Goal: Transaction & Acquisition: Purchase product/service

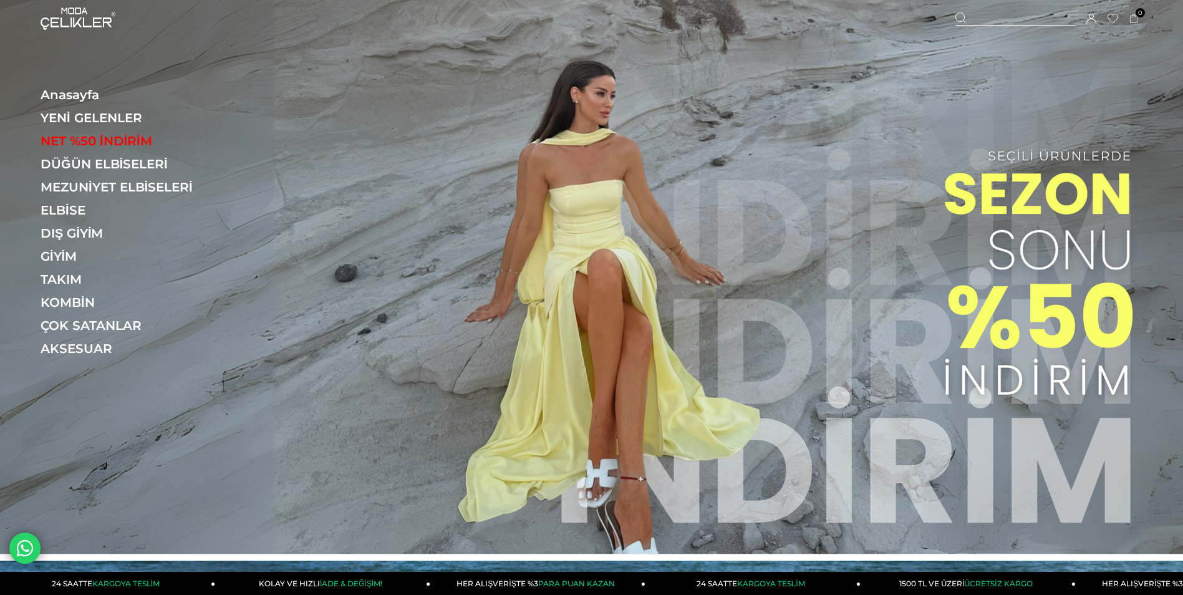
click at [1093, 17] on icon at bounding box center [1092, 19] width 10 height 10
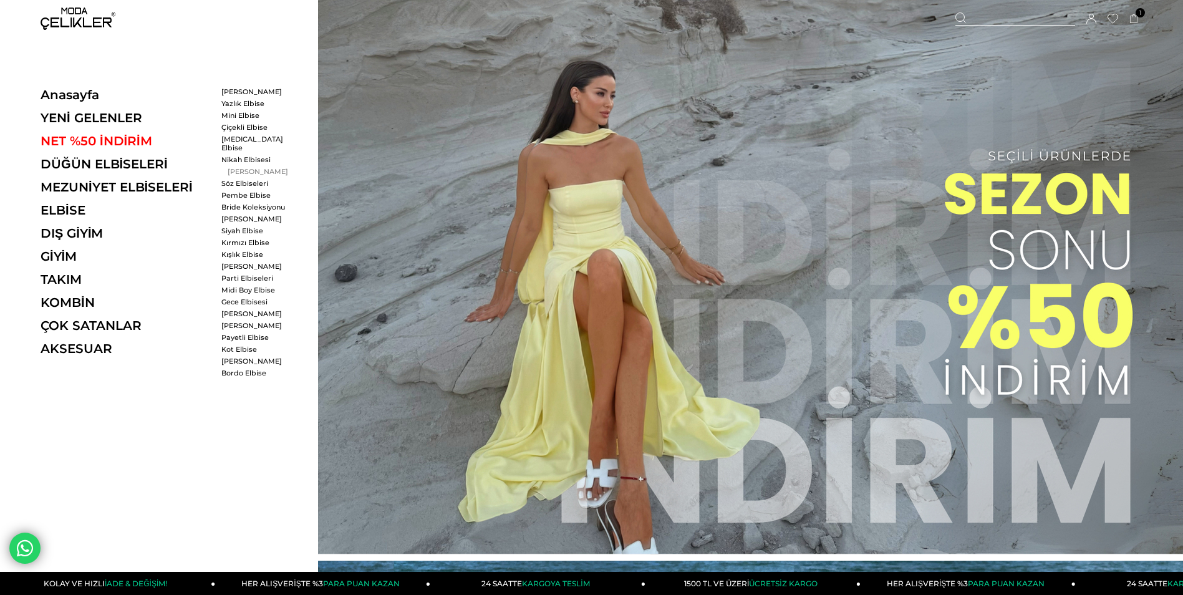
click at [234, 167] on link "[PERSON_NAME]" at bounding box center [257, 171] width 72 height 9
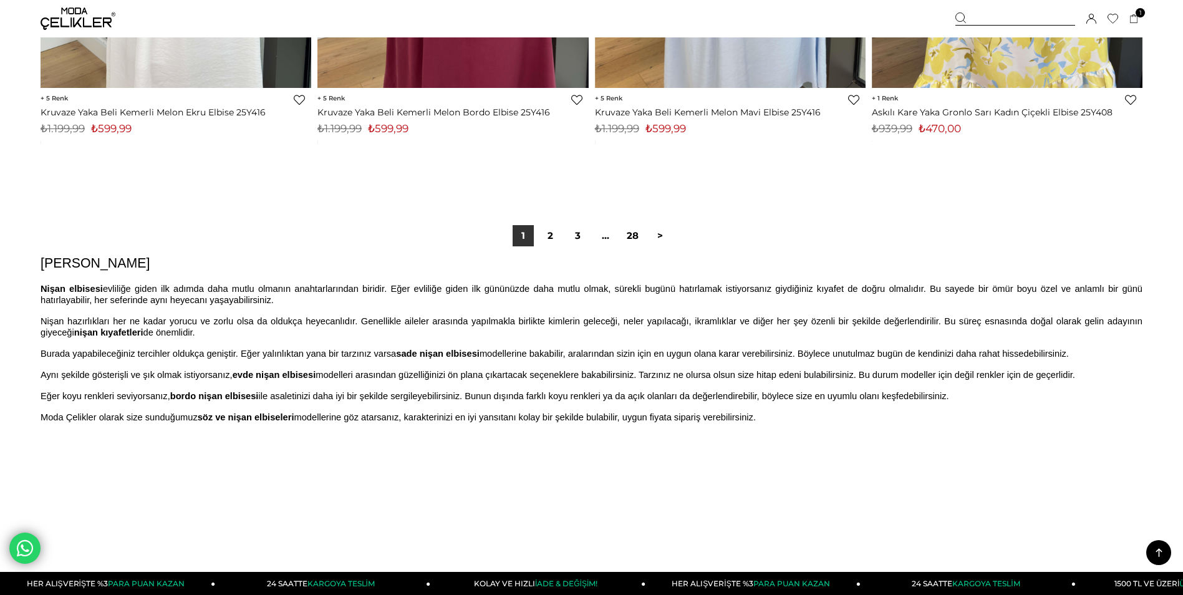
scroll to position [9294, 0]
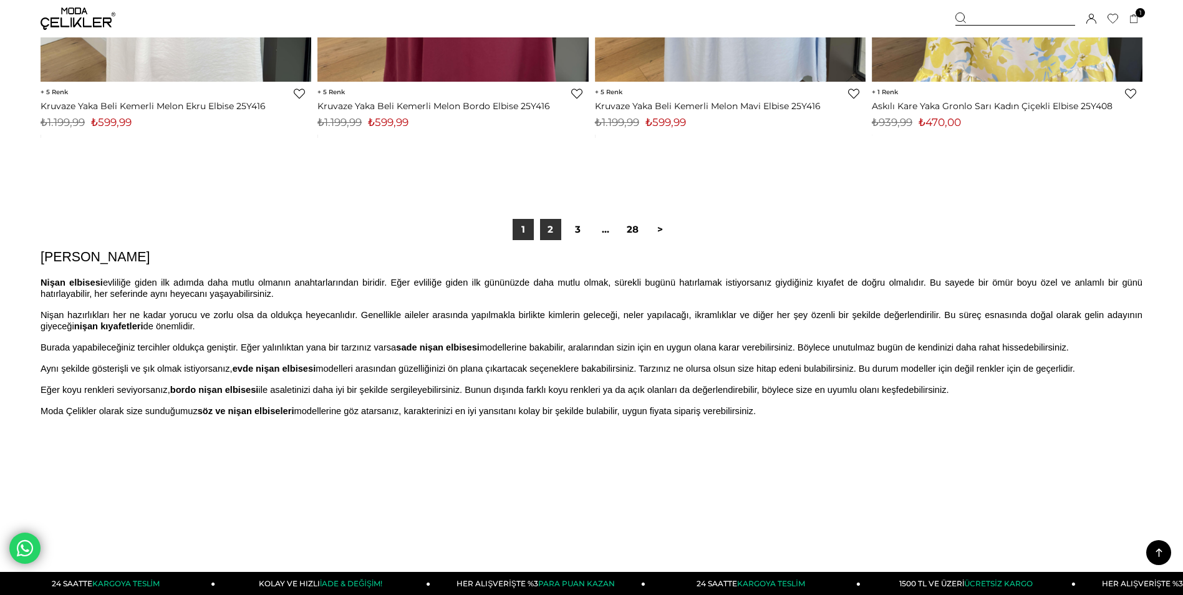
click at [546, 231] on link "2" at bounding box center [550, 229] width 21 height 21
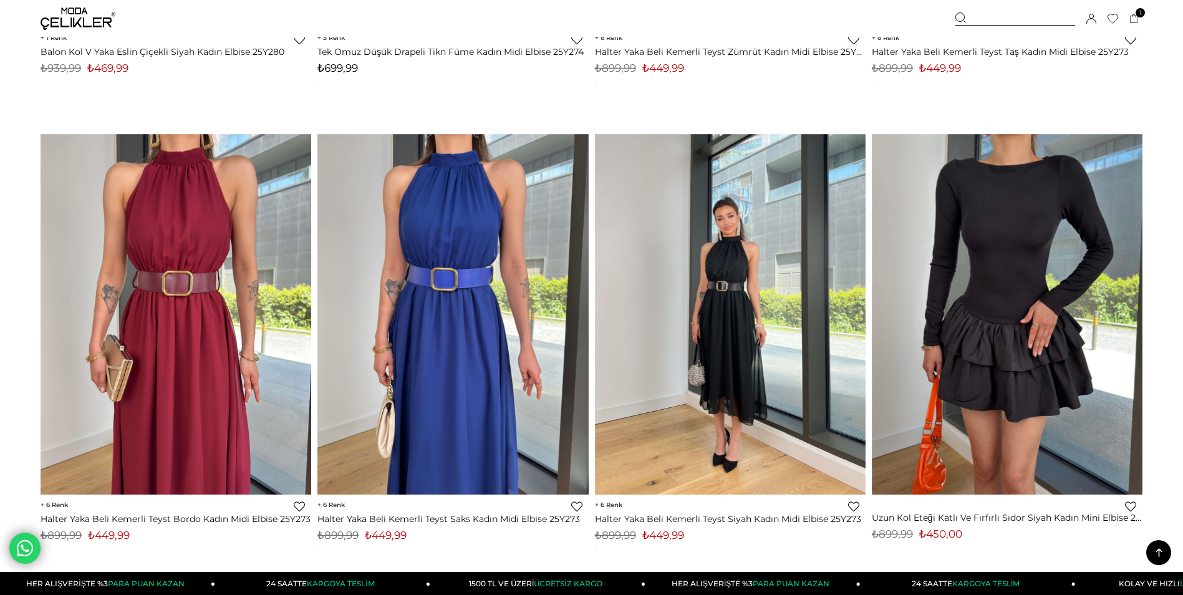
scroll to position [9045, 0]
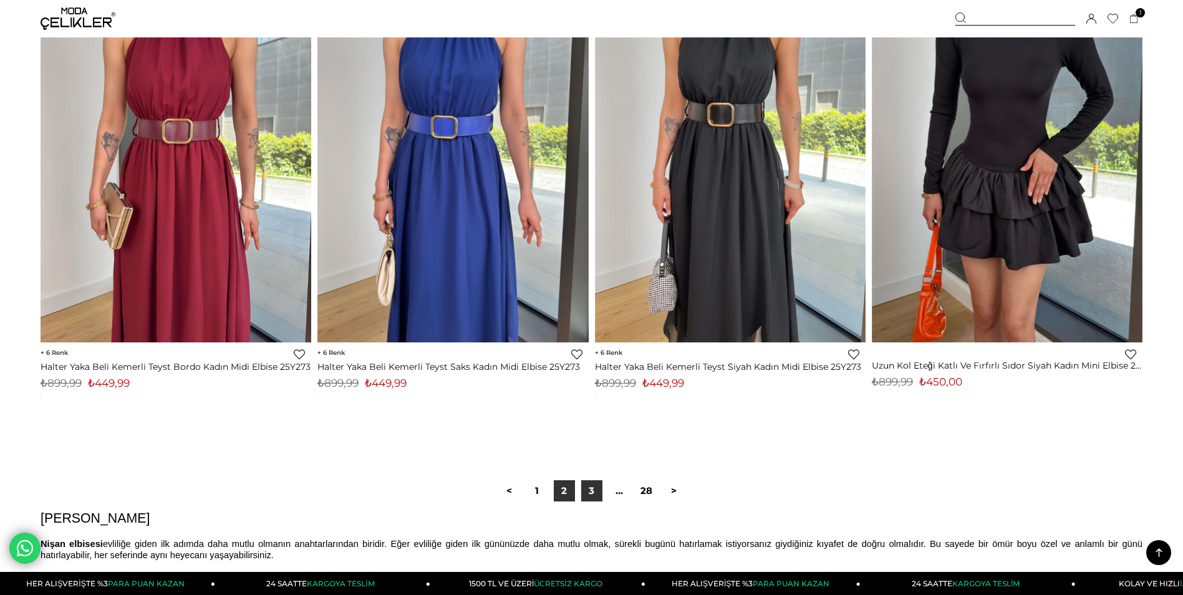
click at [589, 495] on link "3" at bounding box center [591, 490] width 21 height 21
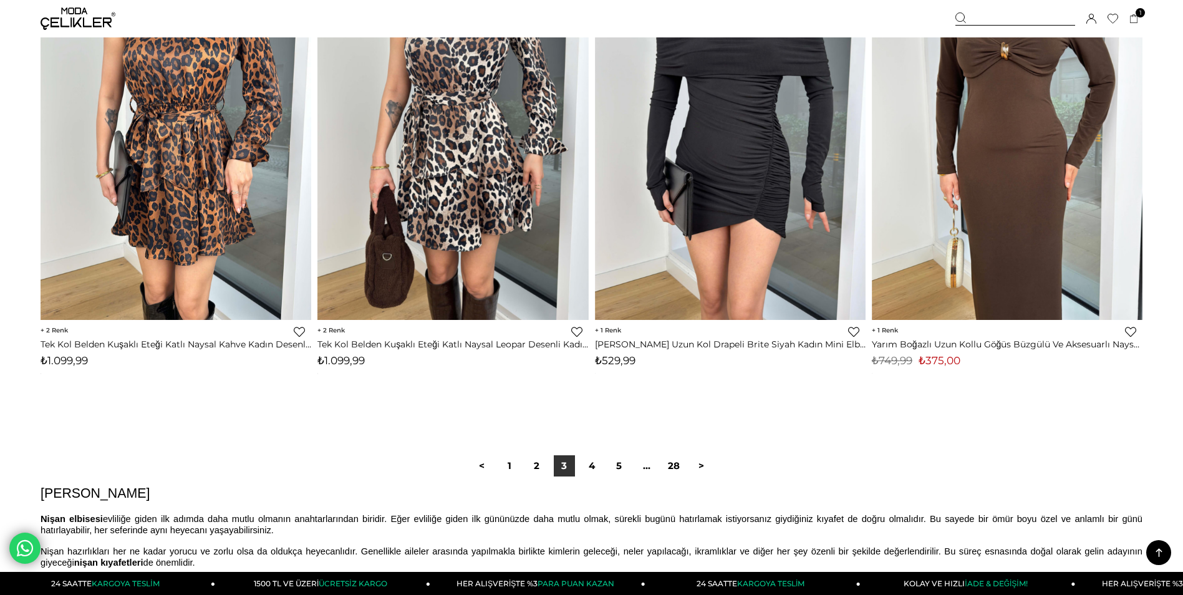
scroll to position [9232, 0]
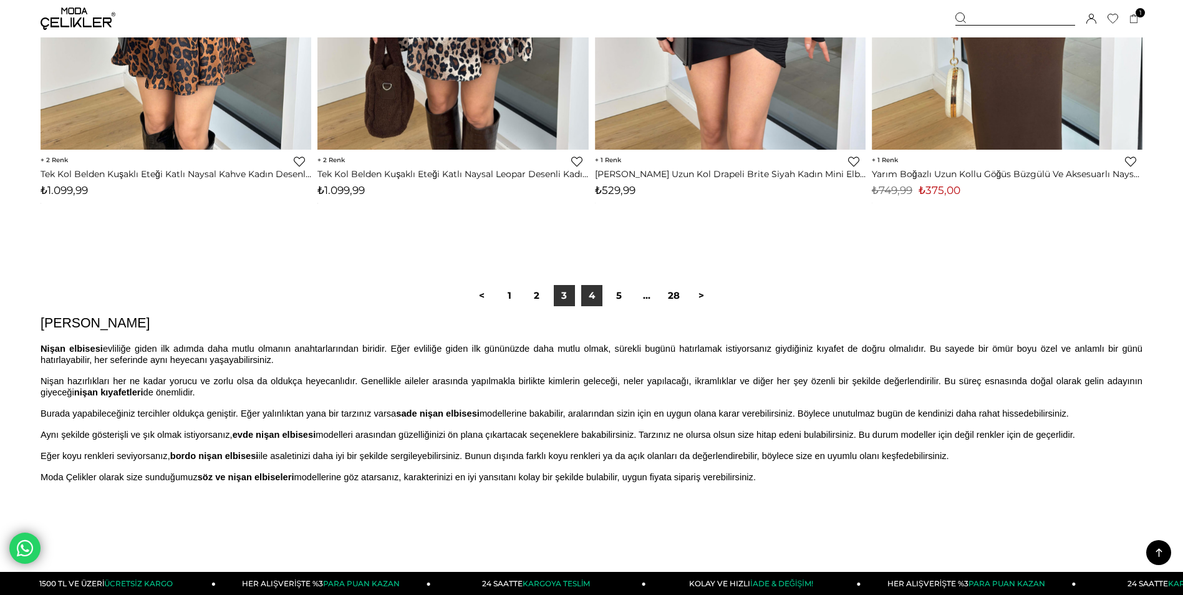
click at [589, 291] on link "4" at bounding box center [591, 295] width 21 height 21
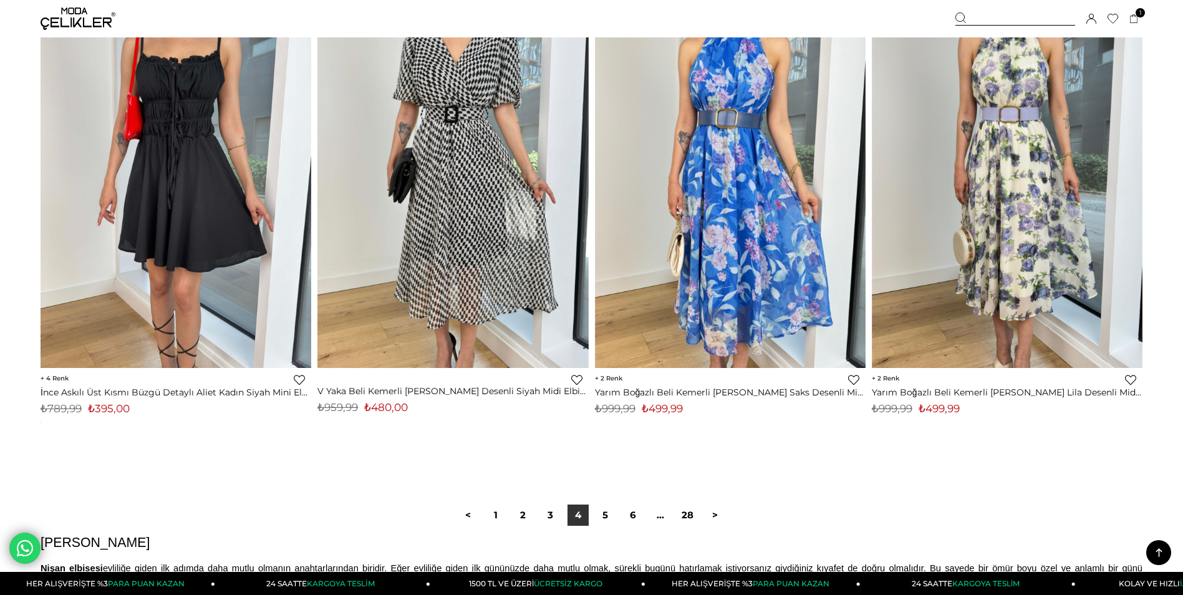
scroll to position [9045, 0]
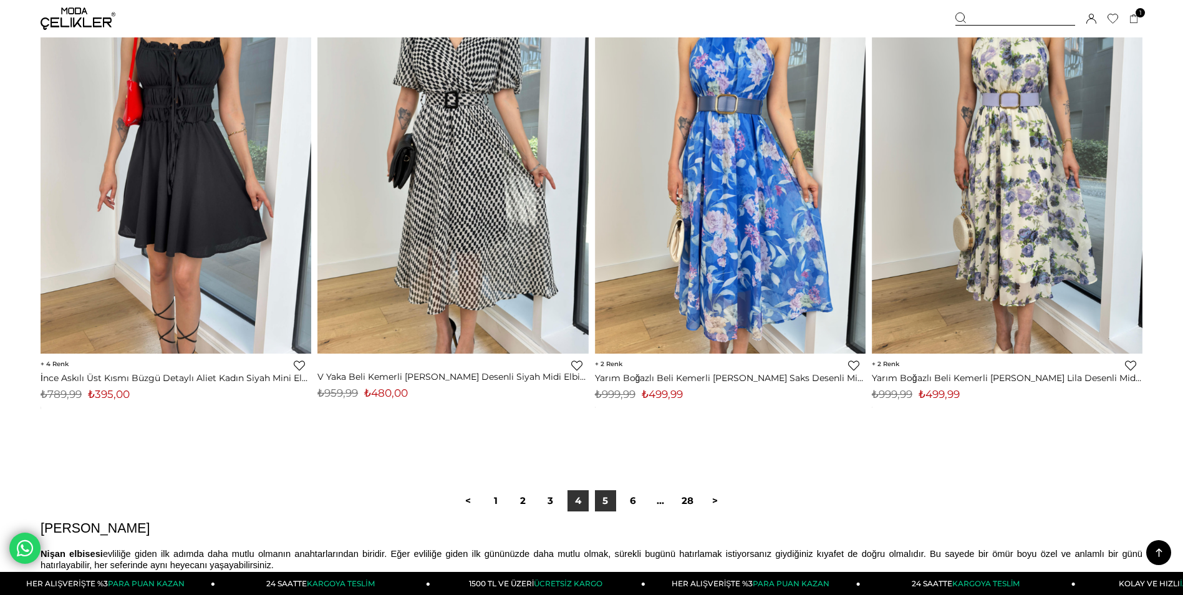
click at [605, 495] on link "5" at bounding box center [605, 500] width 21 height 21
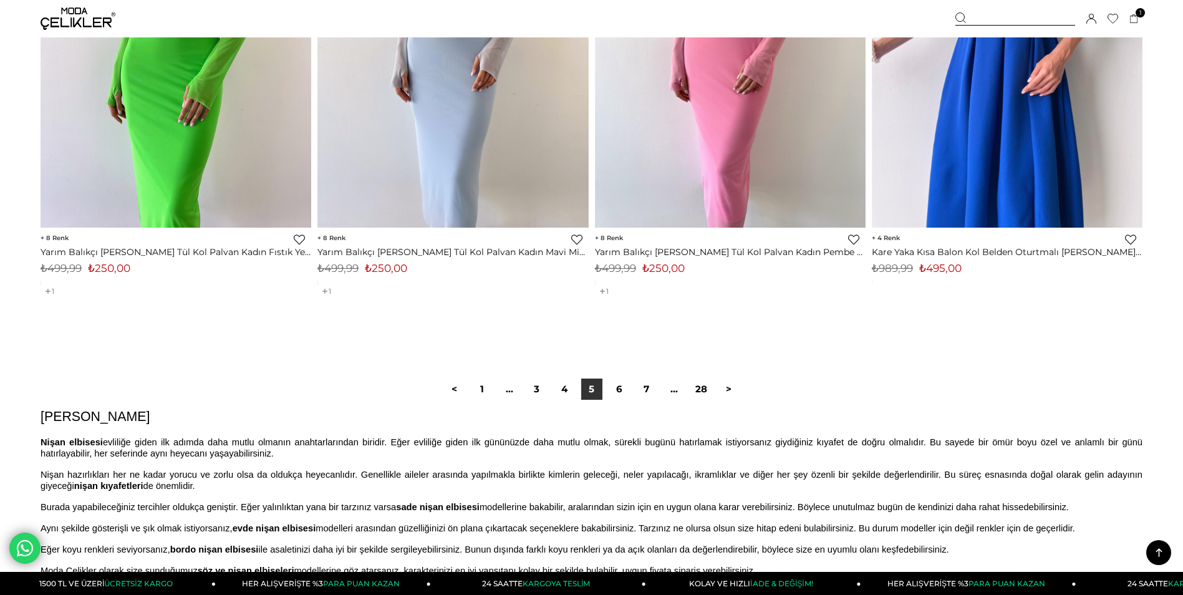
scroll to position [9232, 0]
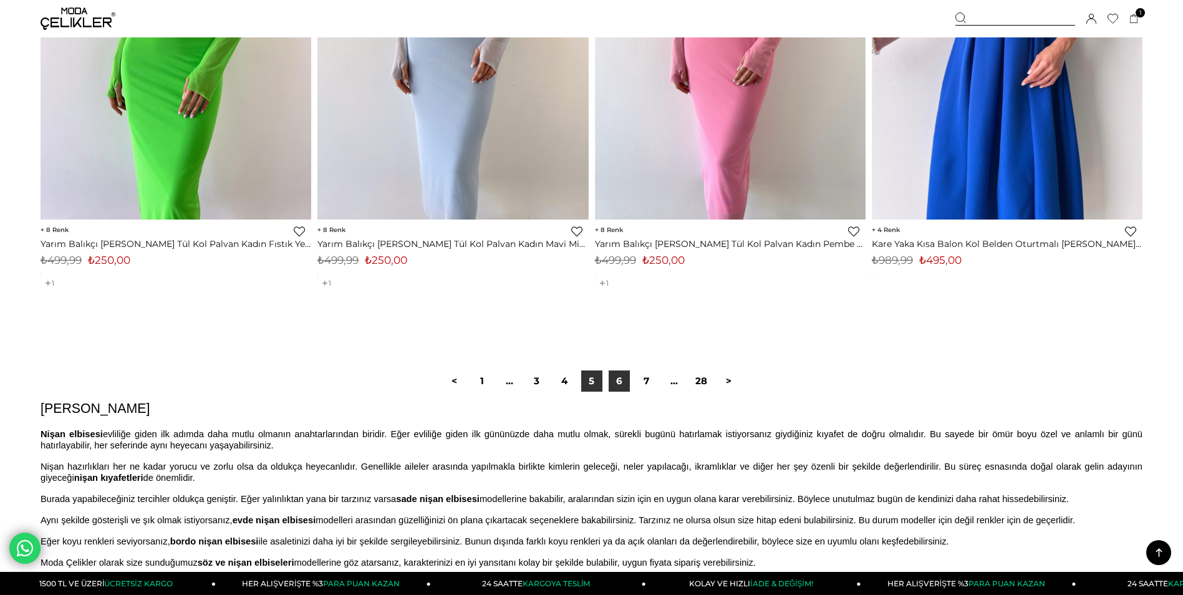
click at [616, 382] on link "6" at bounding box center [619, 381] width 21 height 21
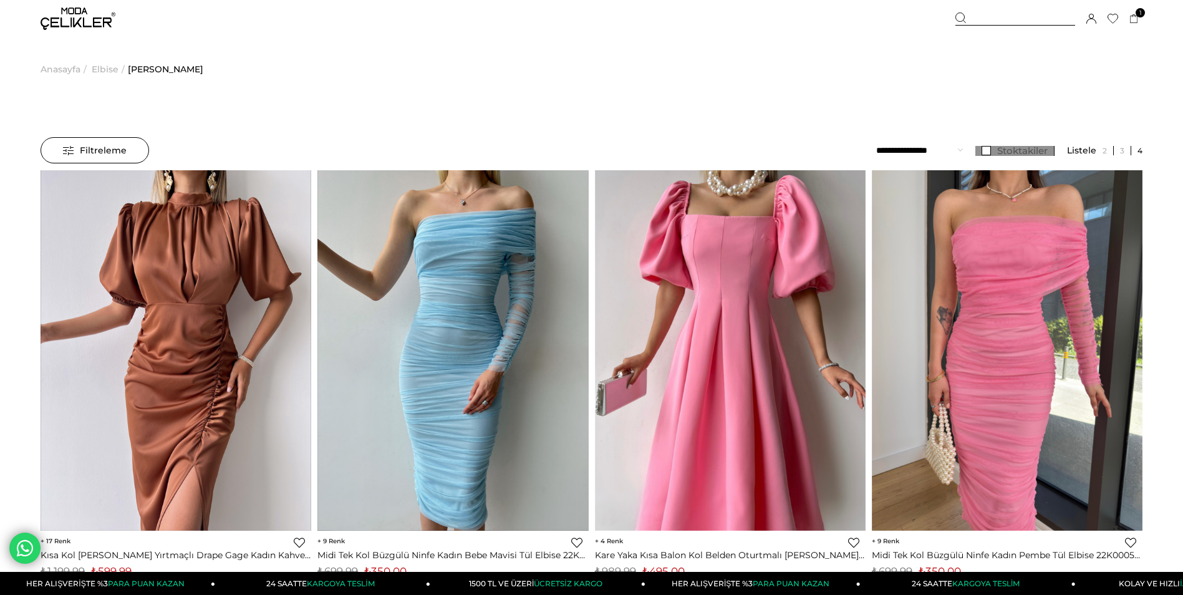
click at [978, 151] on link "Stoktakiler" at bounding box center [1015, 151] width 79 height 10
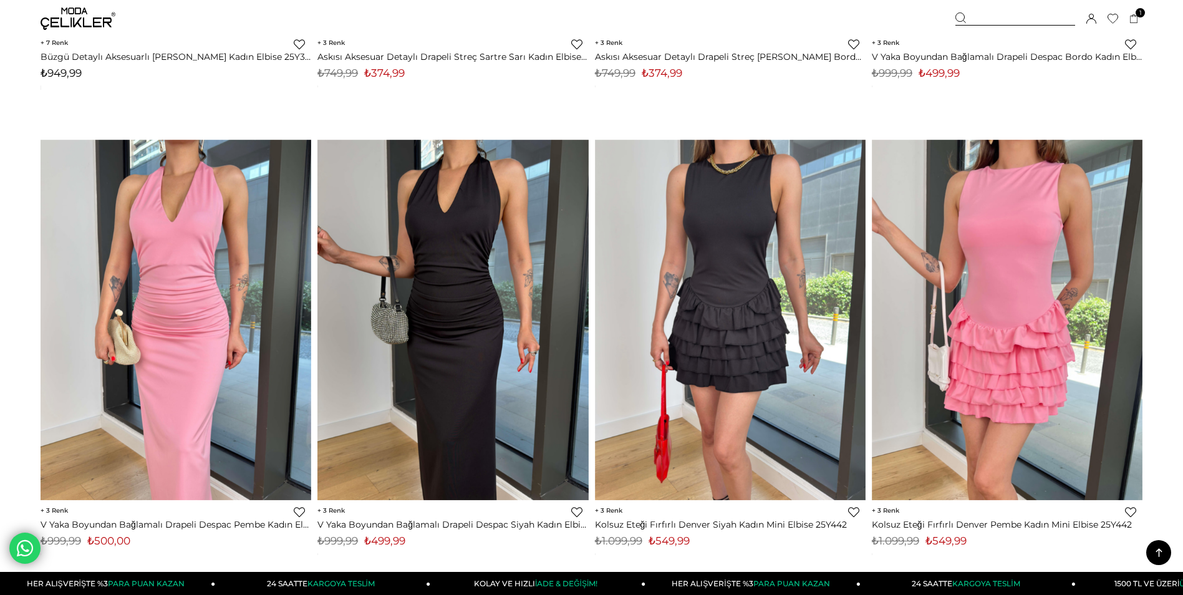
scroll to position [6833, 0]
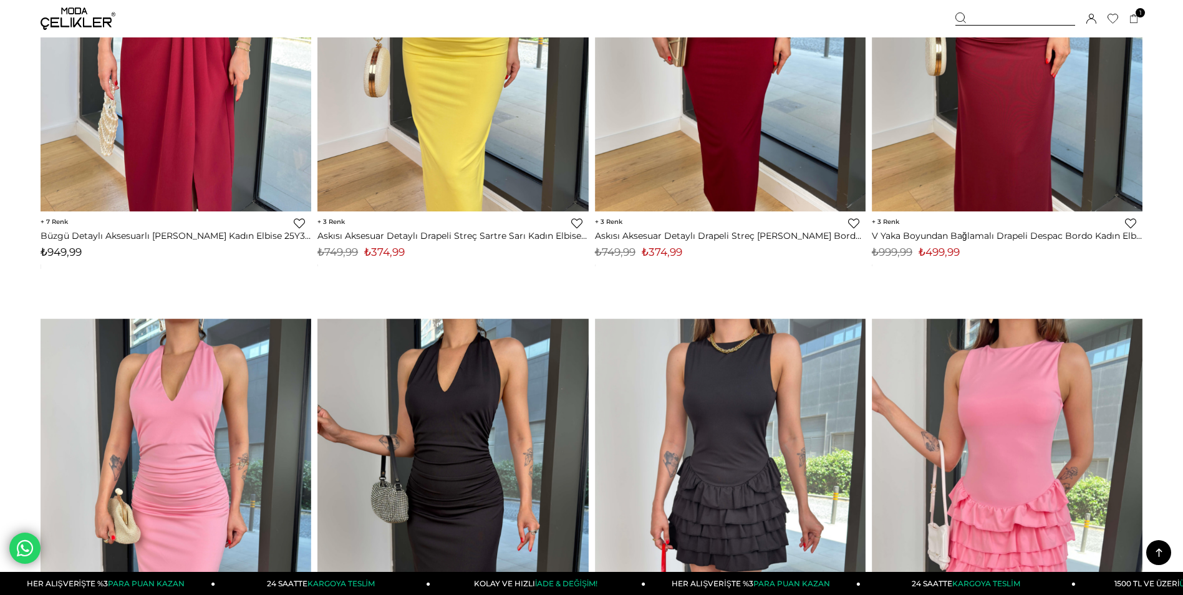
click at [1161, 552] on icon at bounding box center [1160, 553] width 16 height 16
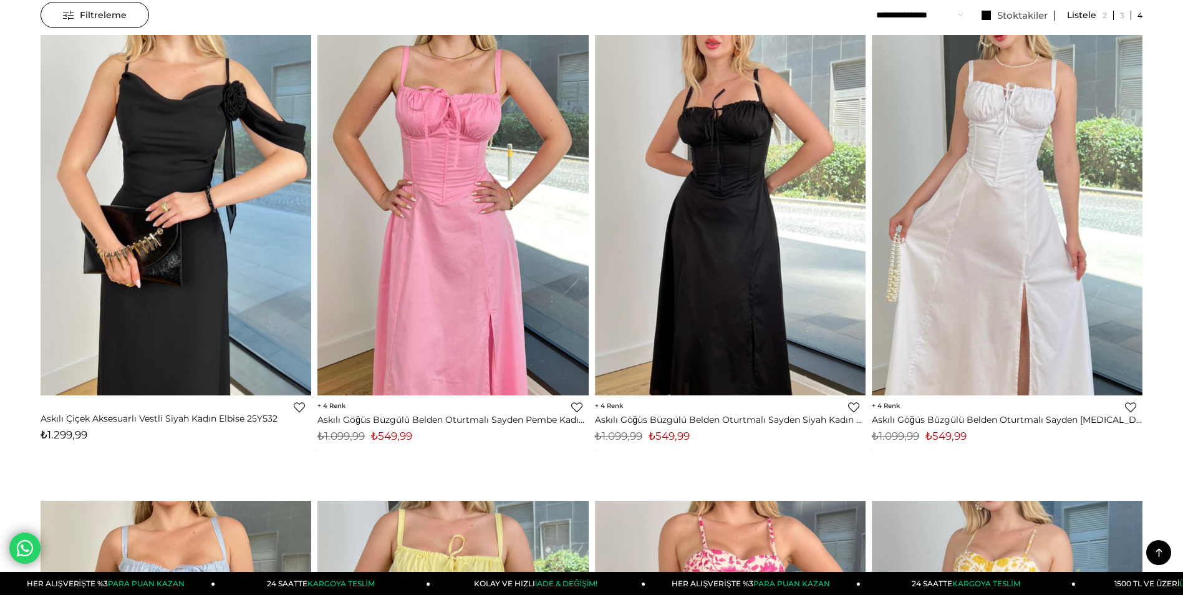
scroll to position [0, 0]
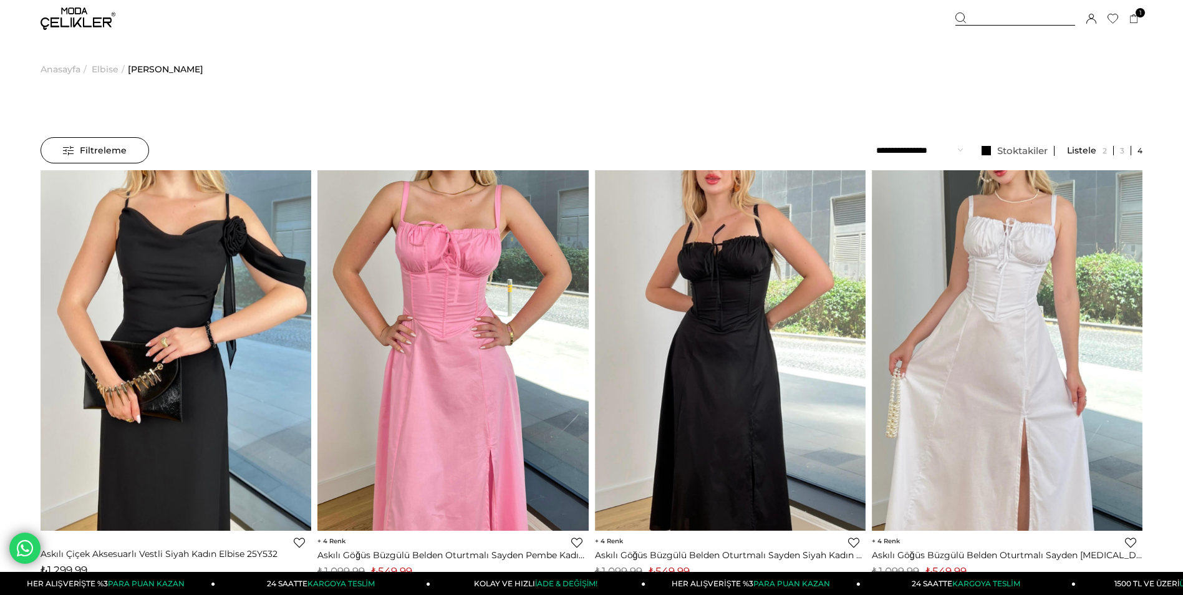
click at [56, 66] on span "Anasayfa" at bounding box center [61, 69] width 40 height 64
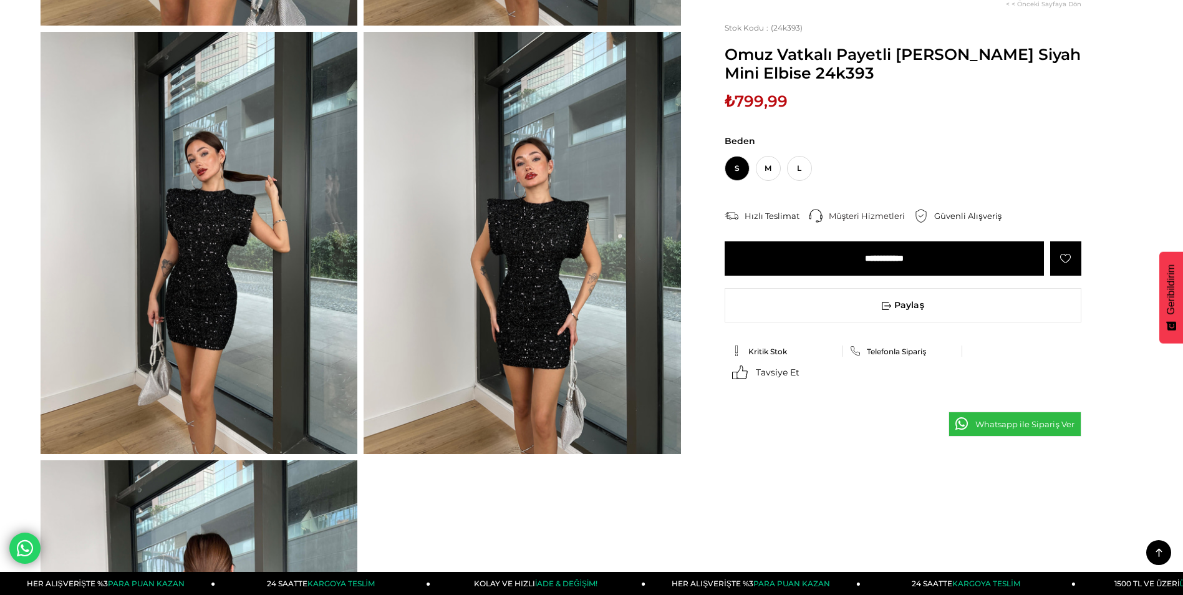
scroll to position [499, 0]
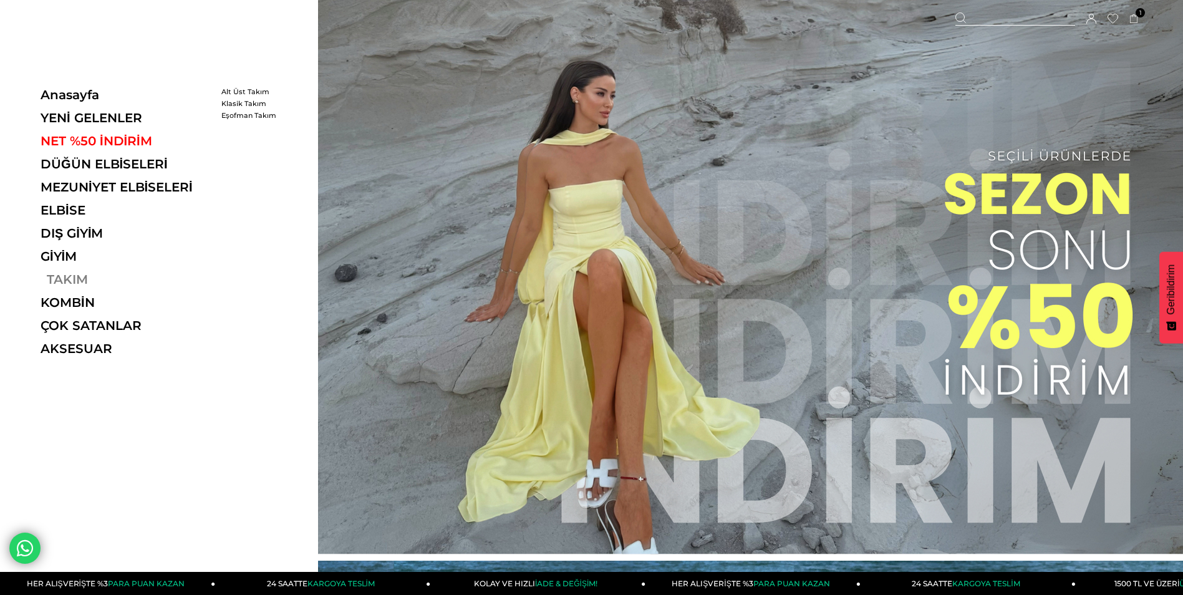
click at [70, 276] on link "TAKIM" at bounding box center [127, 279] width 172 height 15
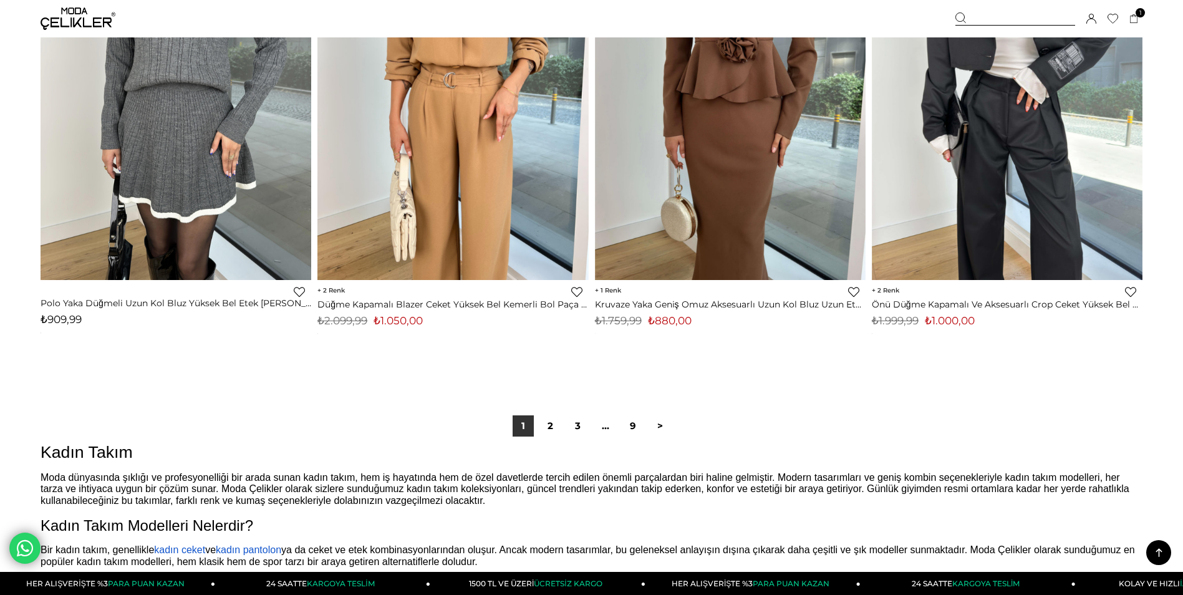
scroll to position [9107, 0]
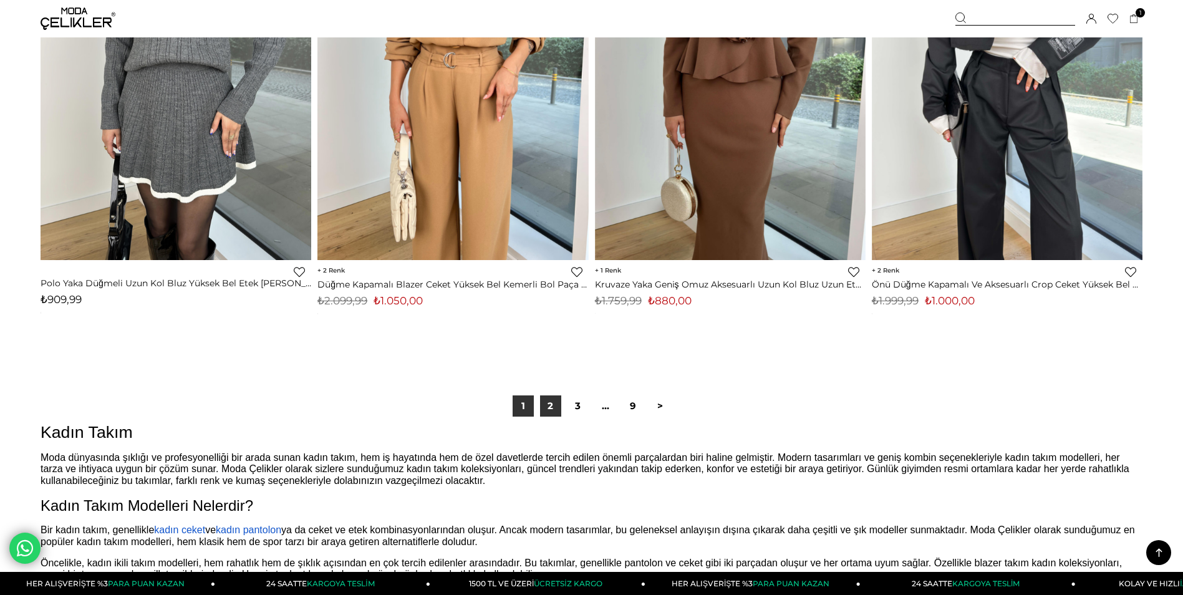
click at [547, 407] on link "2" at bounding box center [550, 405] width 21 height 21
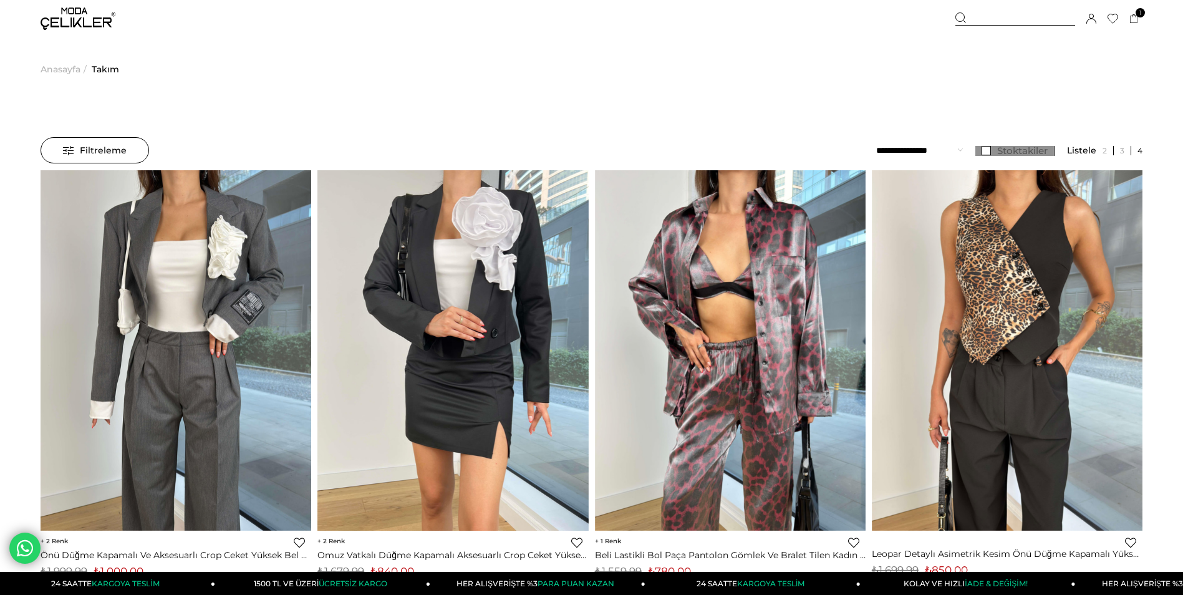
click at [991, 150] on link "Stoktakiler" at bounding box center [1015, 151] width 79 height 10
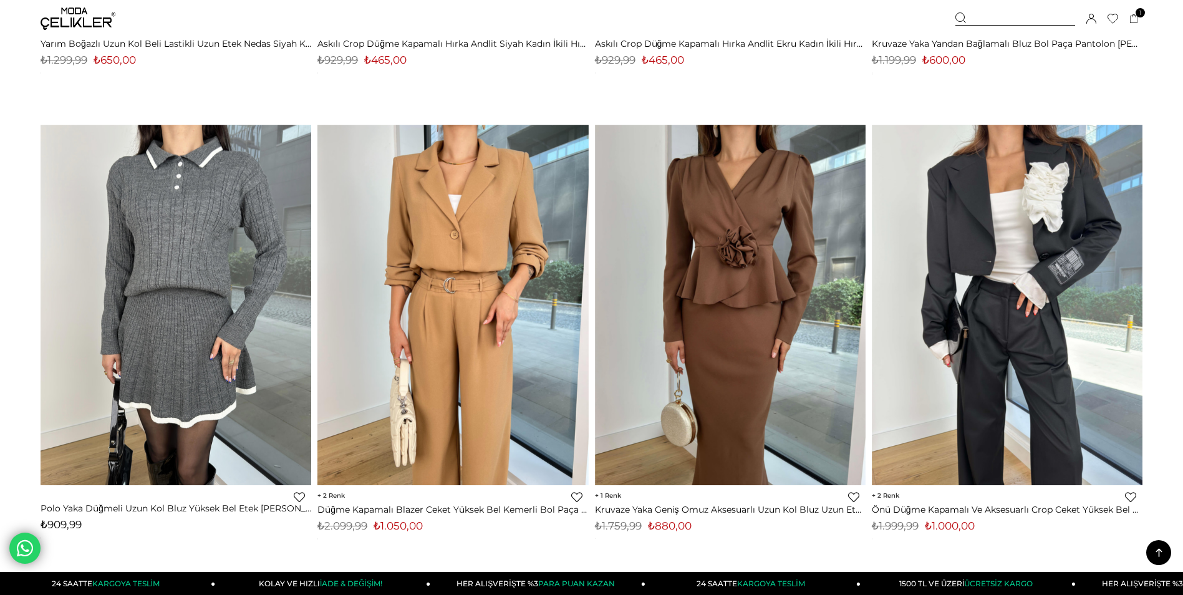
scroll to position [9107, 0]
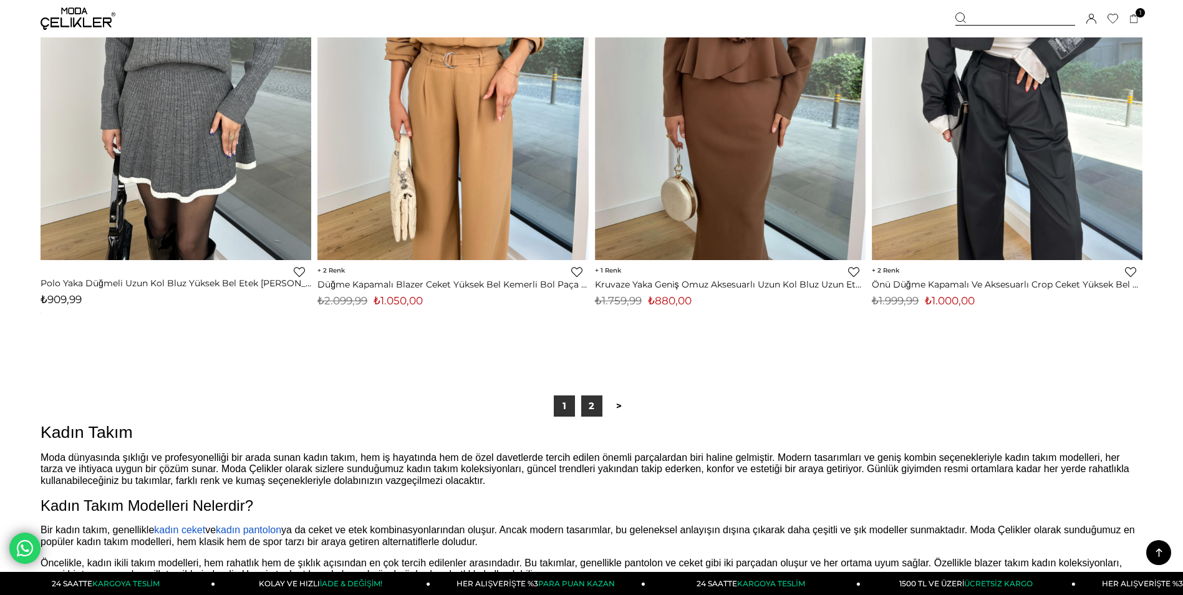
click at [597, 404] on link "2" at bounding box center [591, 405] width 21 height 21
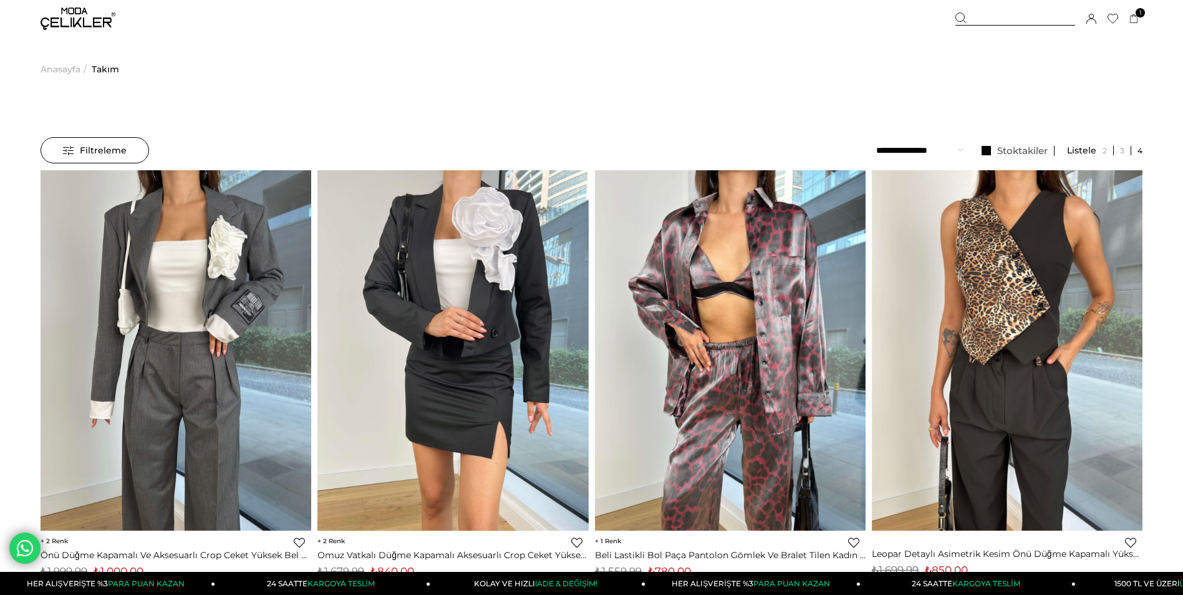
click at [69, 67] on span "Anasayfa" at bounding box center [61, 69] width 40 height 64
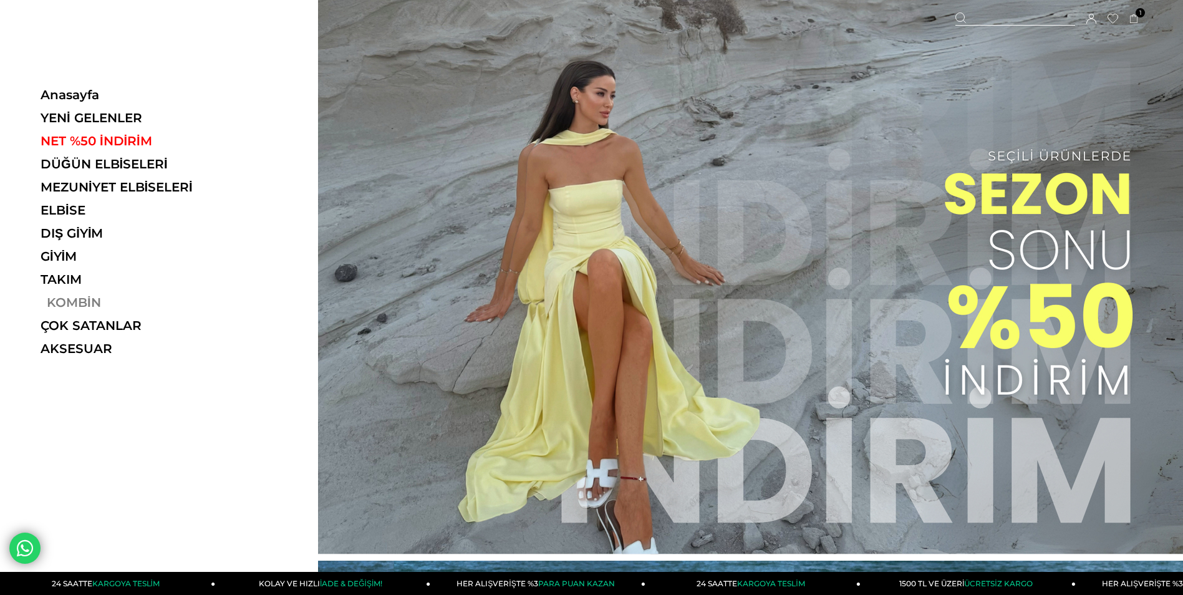
click at [70, 296] on link "KOMBİN" at bounding box center [127, 302] width 172 height 15
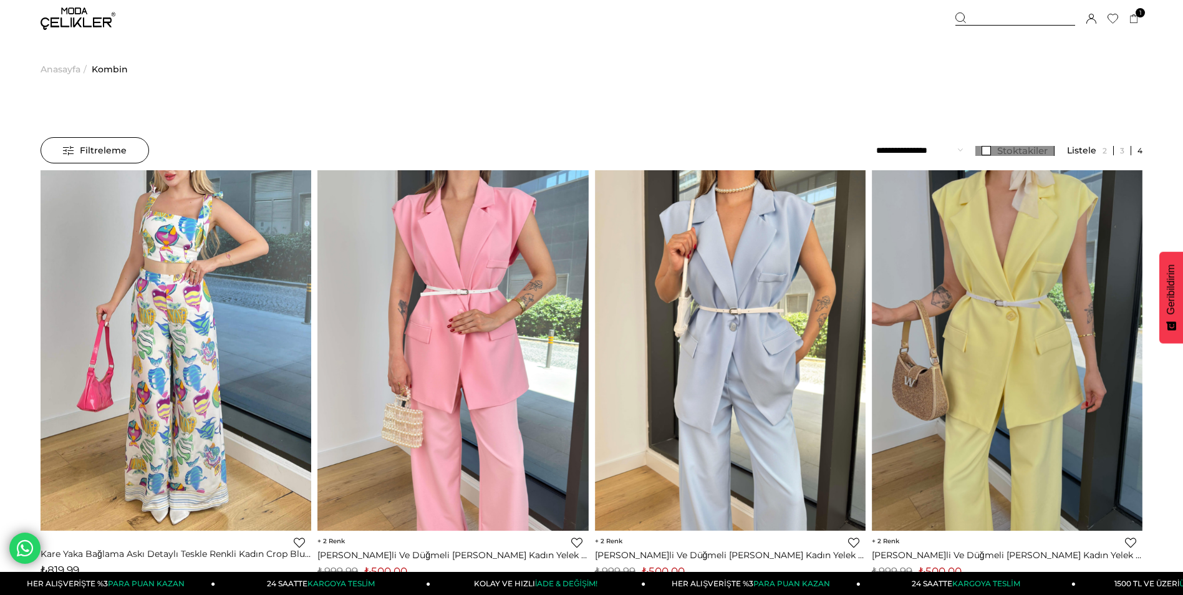
click at [987, 150] on link "Stoktakiler" at bounding box center [1015, 151] width 79 height 10
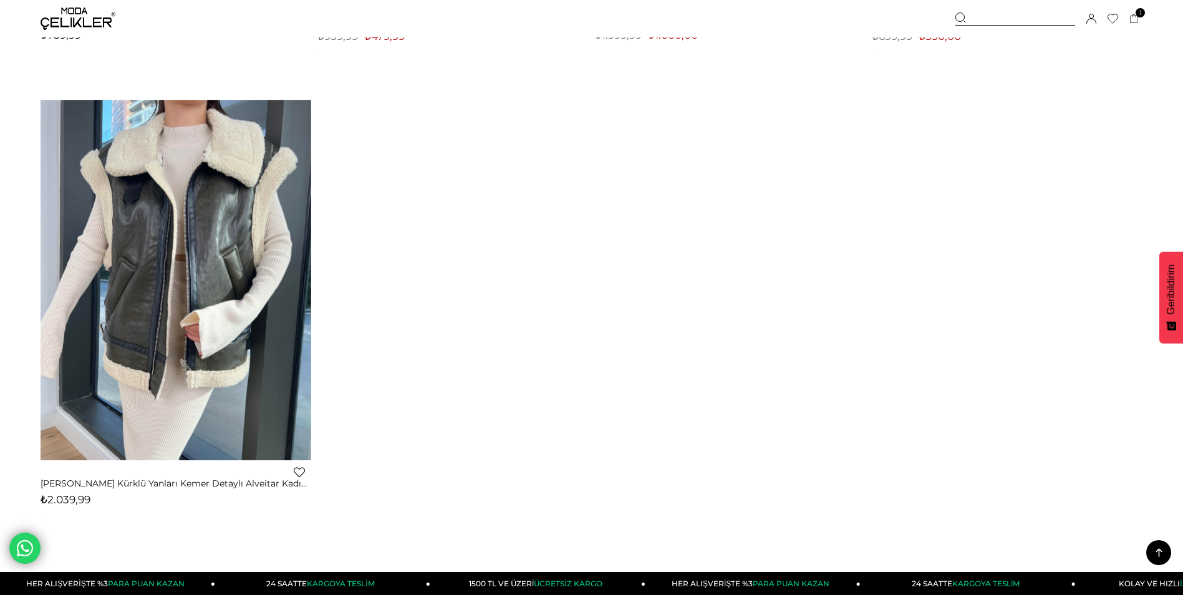
scroll to position [3119, 0]
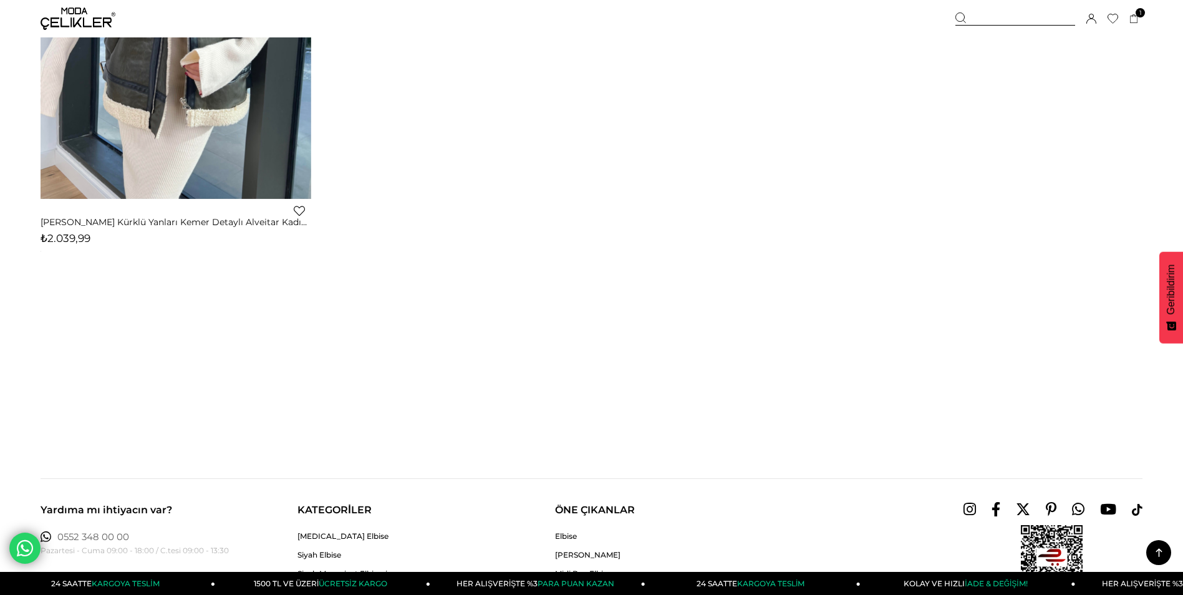
click at [1163, 543] on link at bounding box center [1159, 552] width 25 height 25
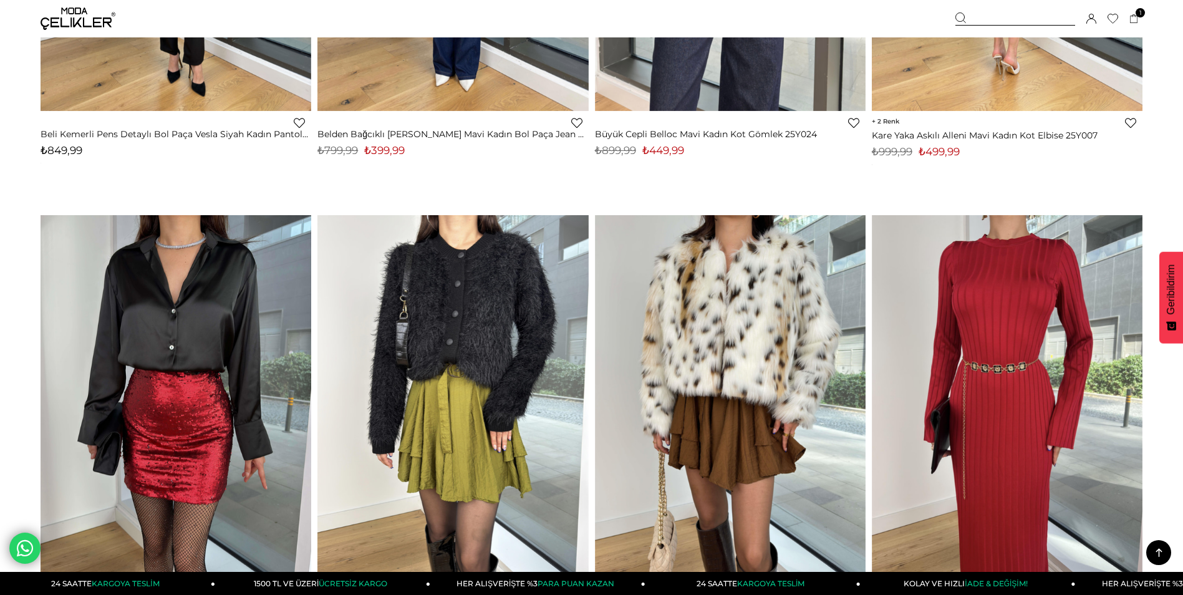
scroll to position [0, 0]
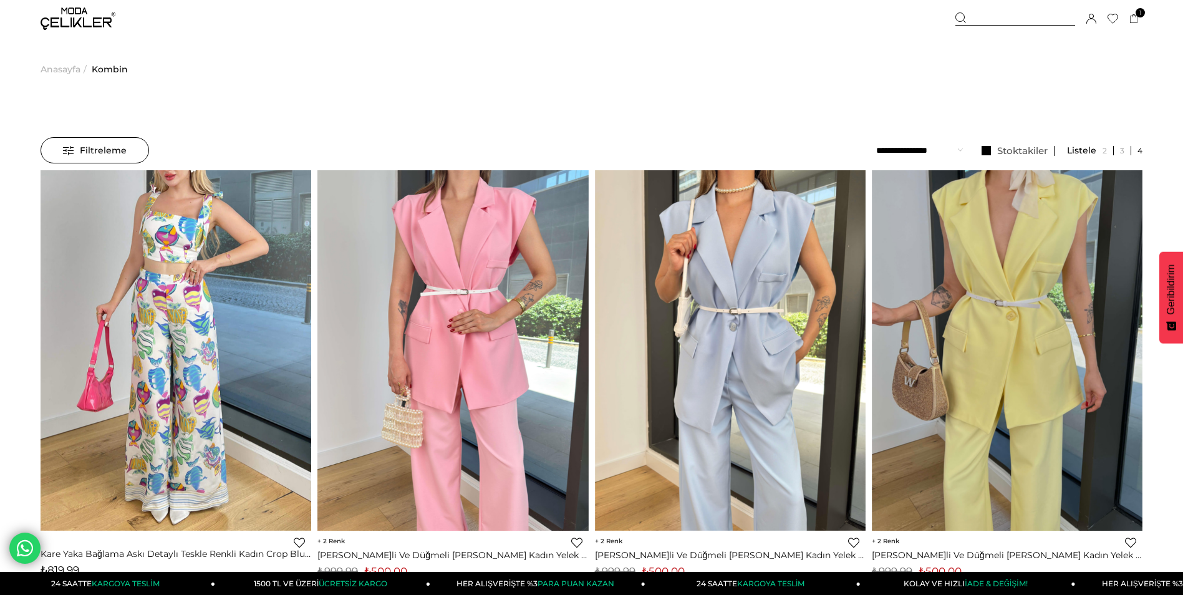
click at [56, 68] on span "Anasayfa" at bounding box center [61, 69] width 40 height 64
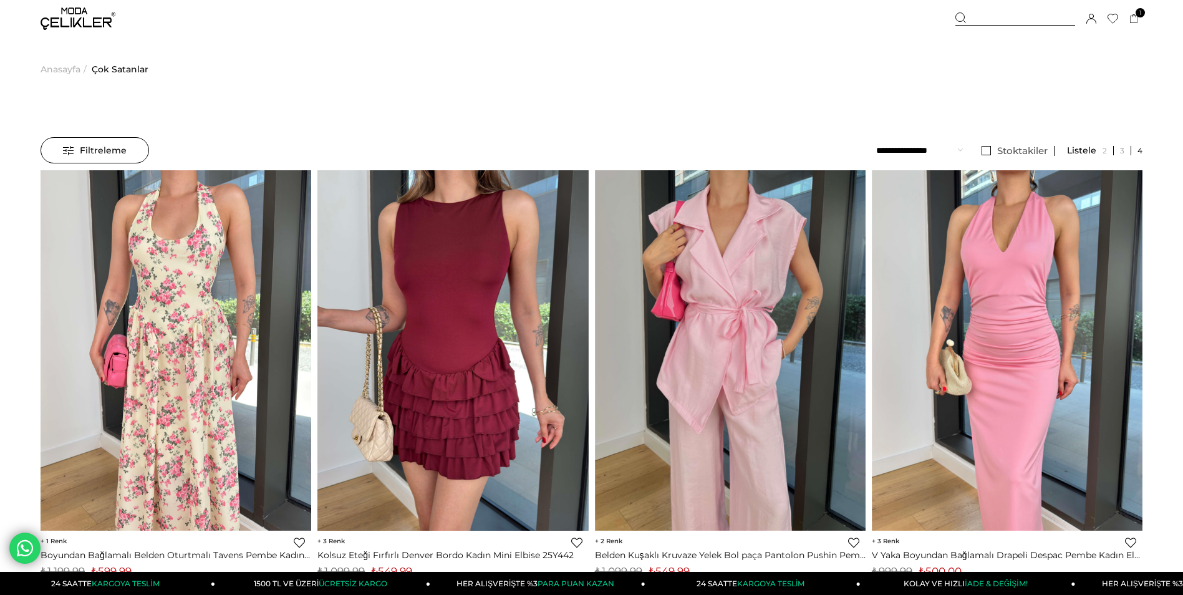
click at [52, 68] on span "Anasayfa" at bounding box center [61, 69] width 40 height 64
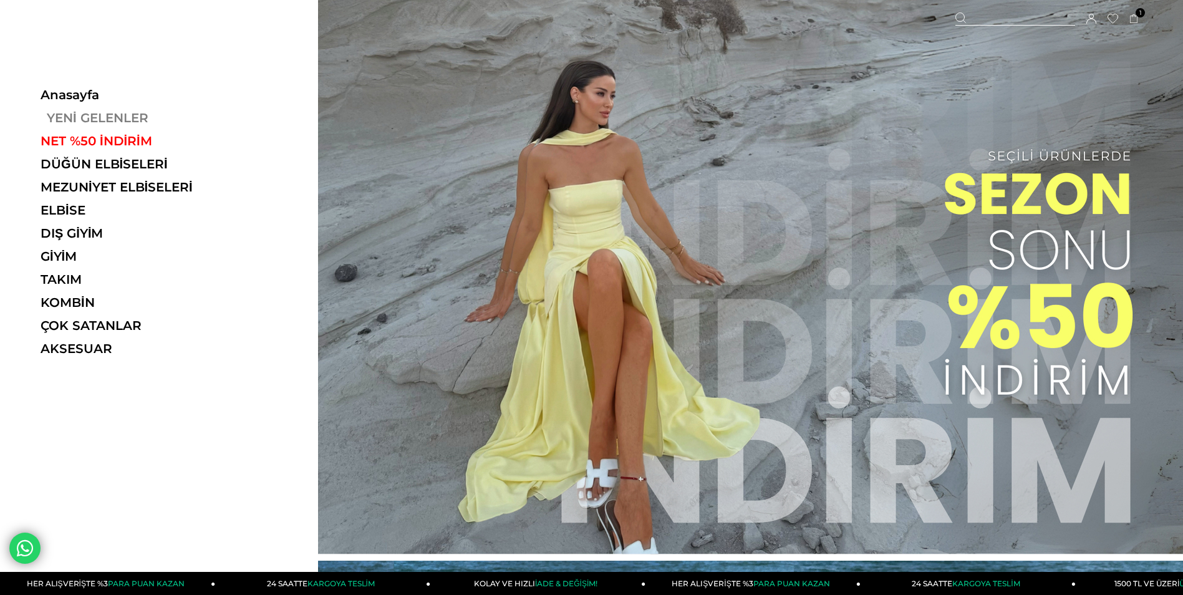
drag, startPoint x: 0, startPoint y: 0, endPoint x: 98, endPoint y: 116, distance: 151.8
click at [98, 116] on link "YENİ GELENLER" at bounding box center [127, 117] width 172 height 15
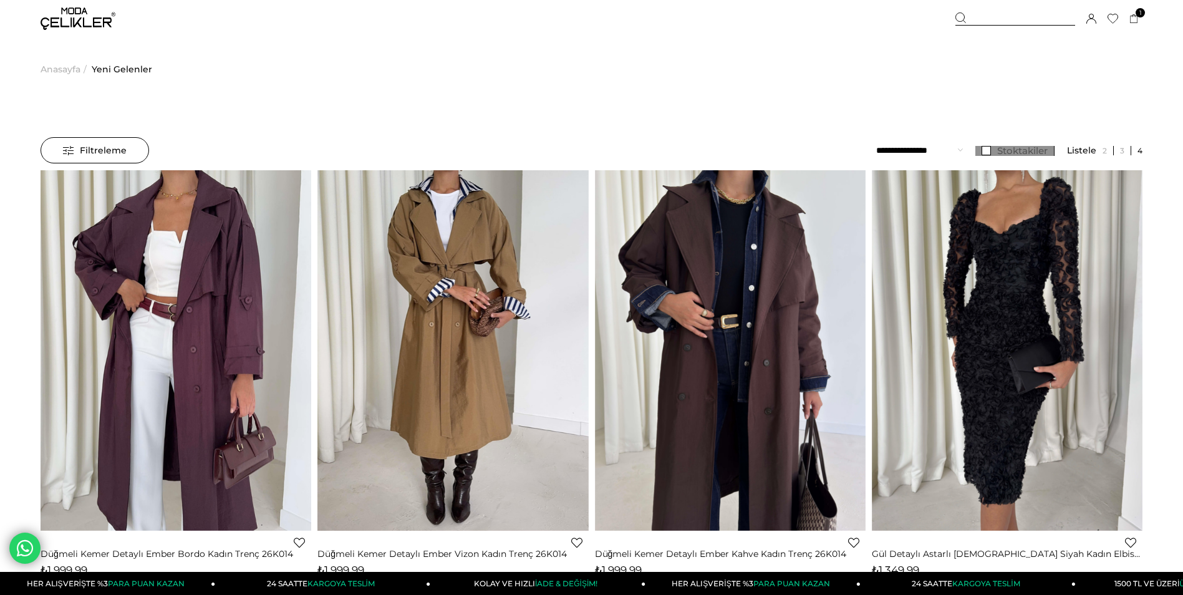
click at [989, 150] on link "Stoktakiler" at bounding box center [1015, 151] width 79 height 10
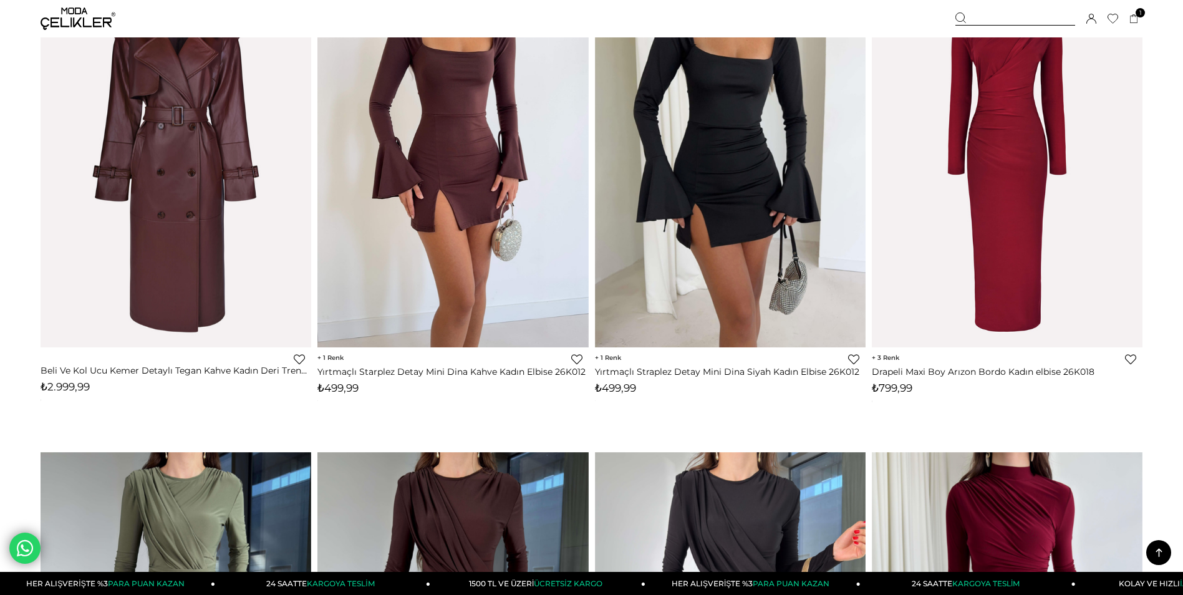
scroll to position [1559, 0]
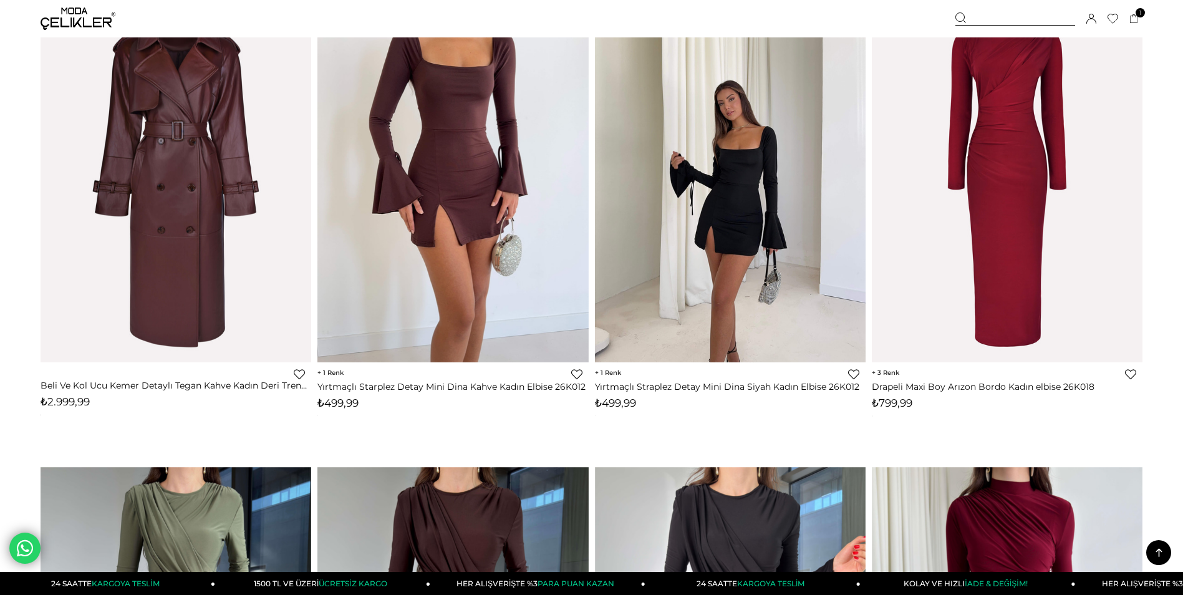
click at [736, 144] on img at bounding box center [730, 182] width 271 height 361
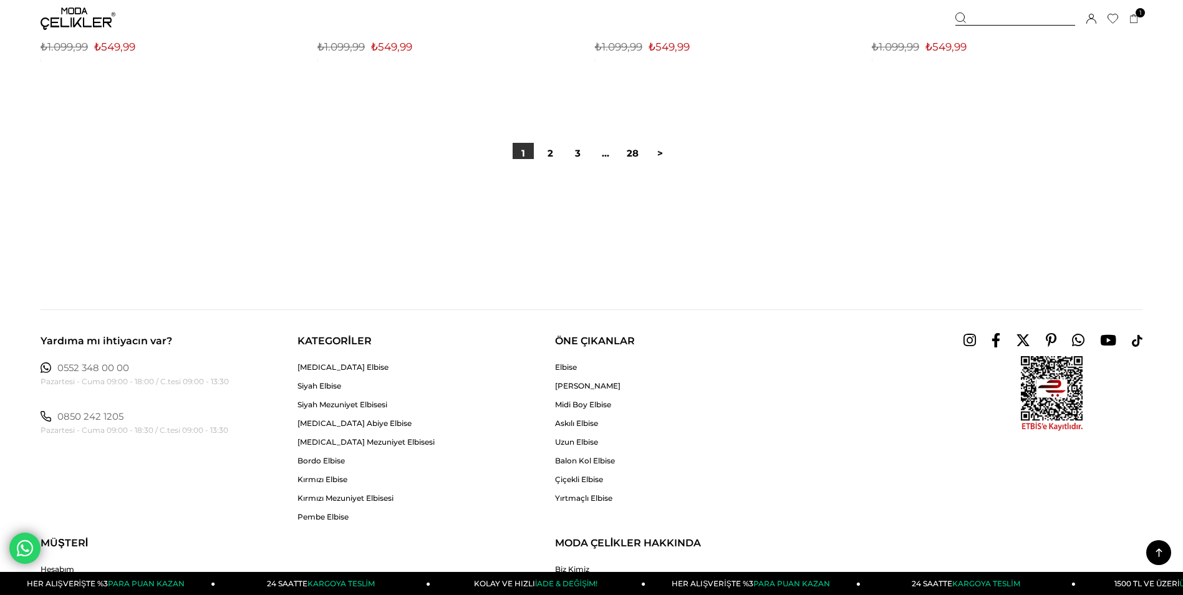
scroll to position [9235, 0]
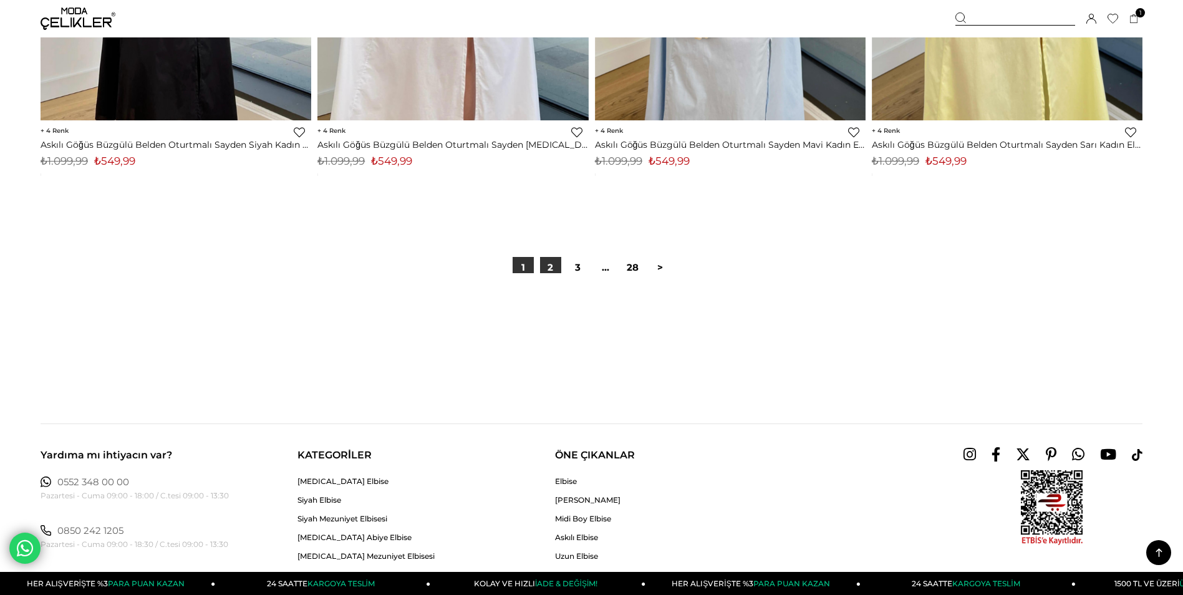
click at [548, 269] on link "2" at bounding box center [550, 267] width 21 height 21
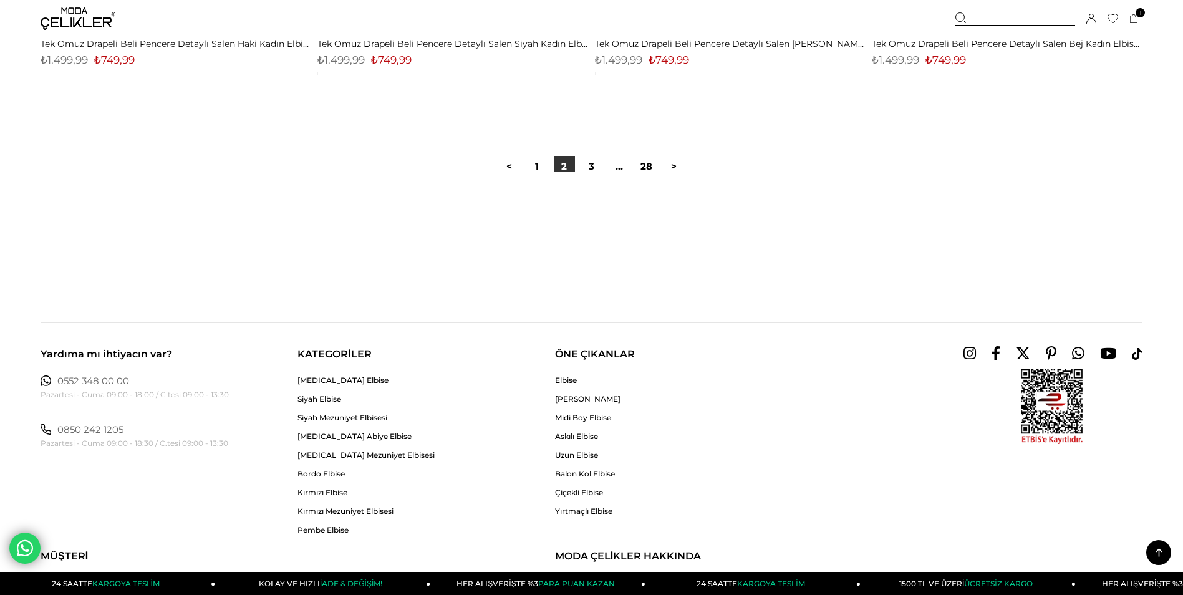
scroll to position [9357, 0]
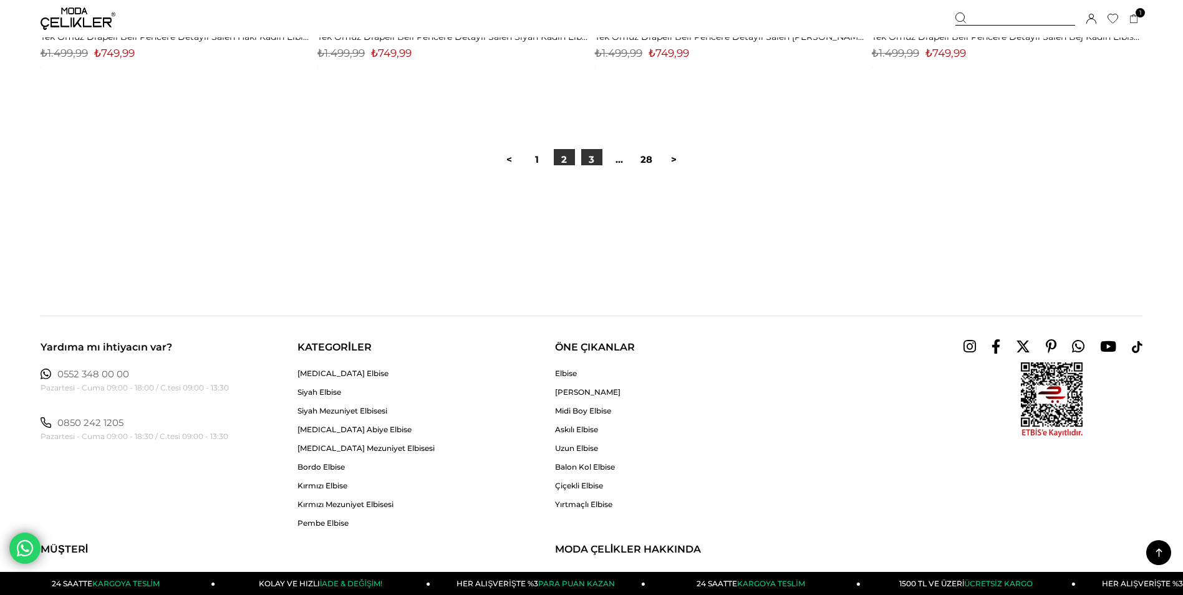
click at [591, 161] on link "3" at bounding box center [591, 159] width 21 height 21
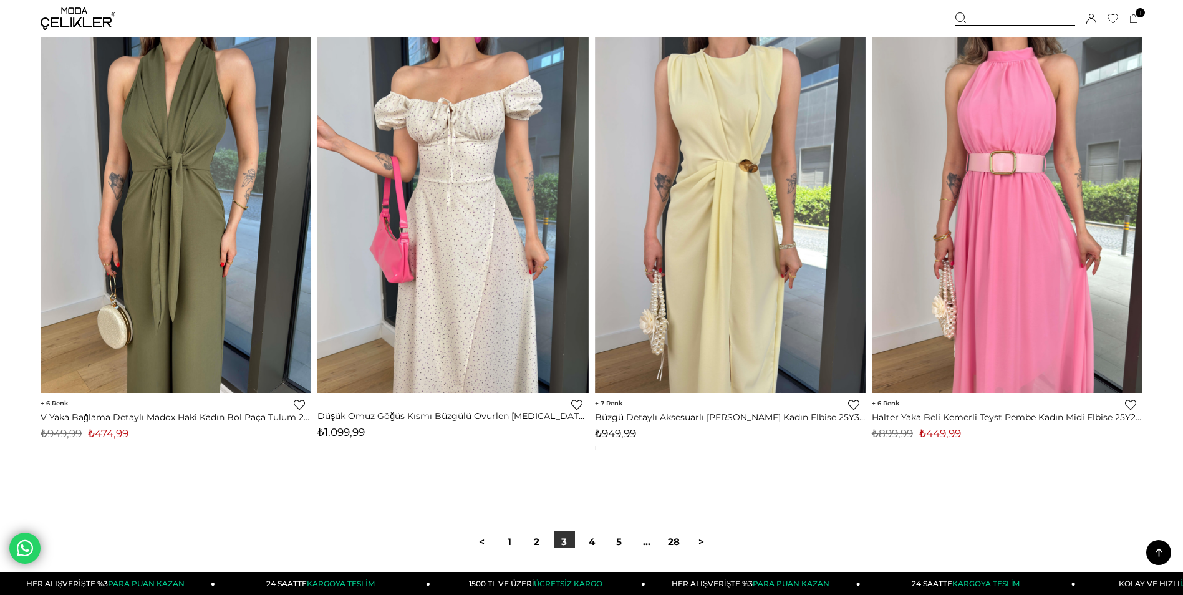
scroll to position [9170, 0]
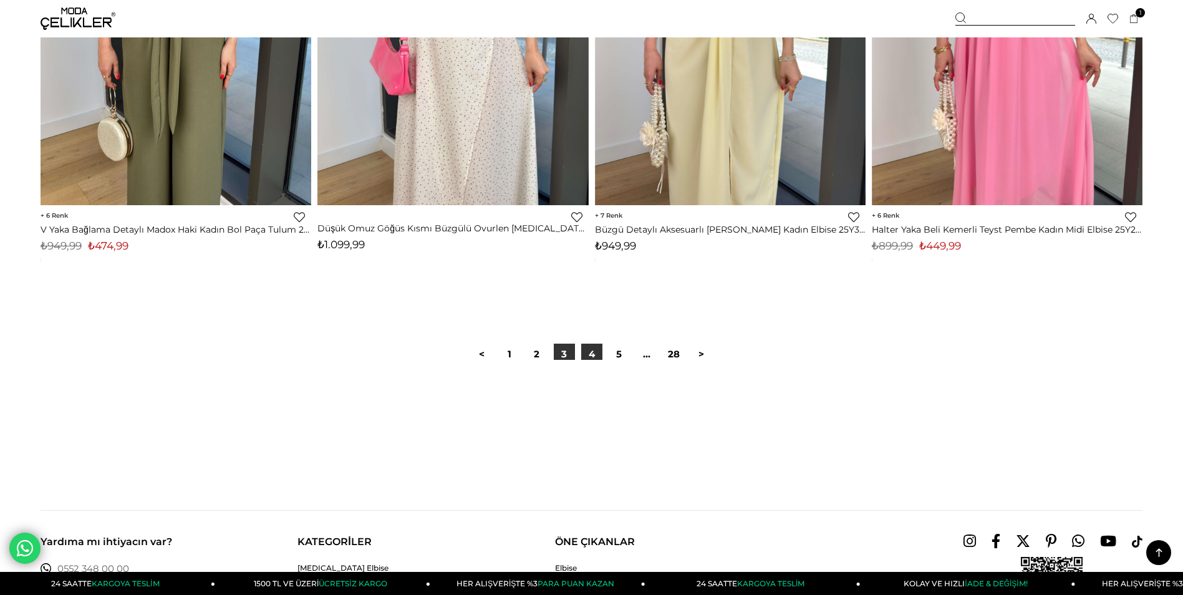
click at [589, 353] on link "4" at bounding box center [591, 354] width 21 height 21
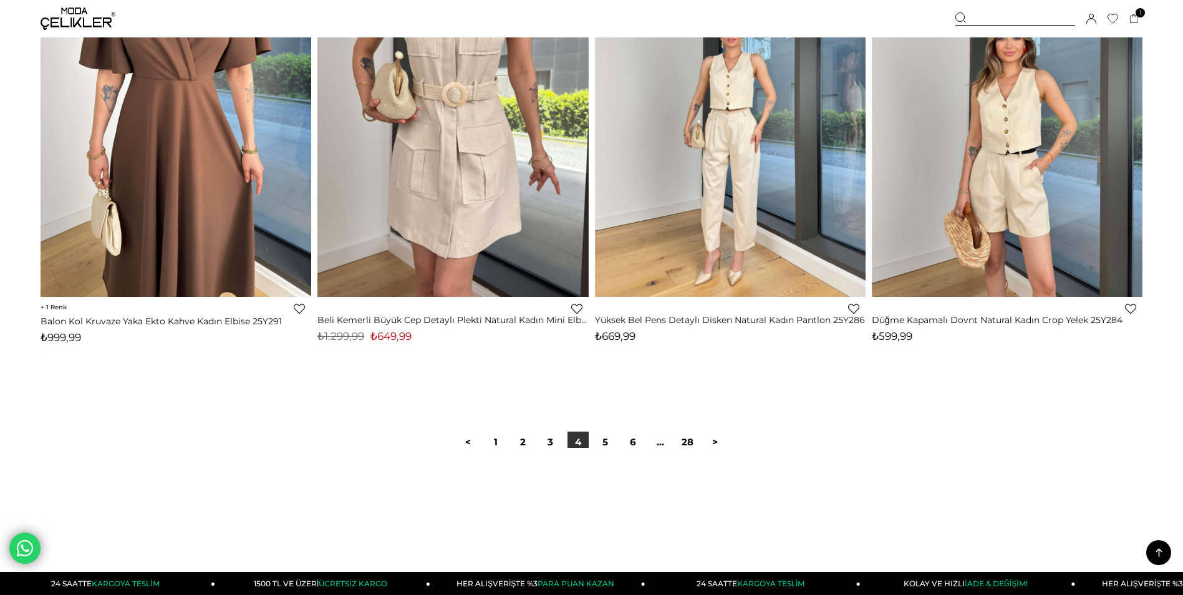
scroll to position [9357, 0]
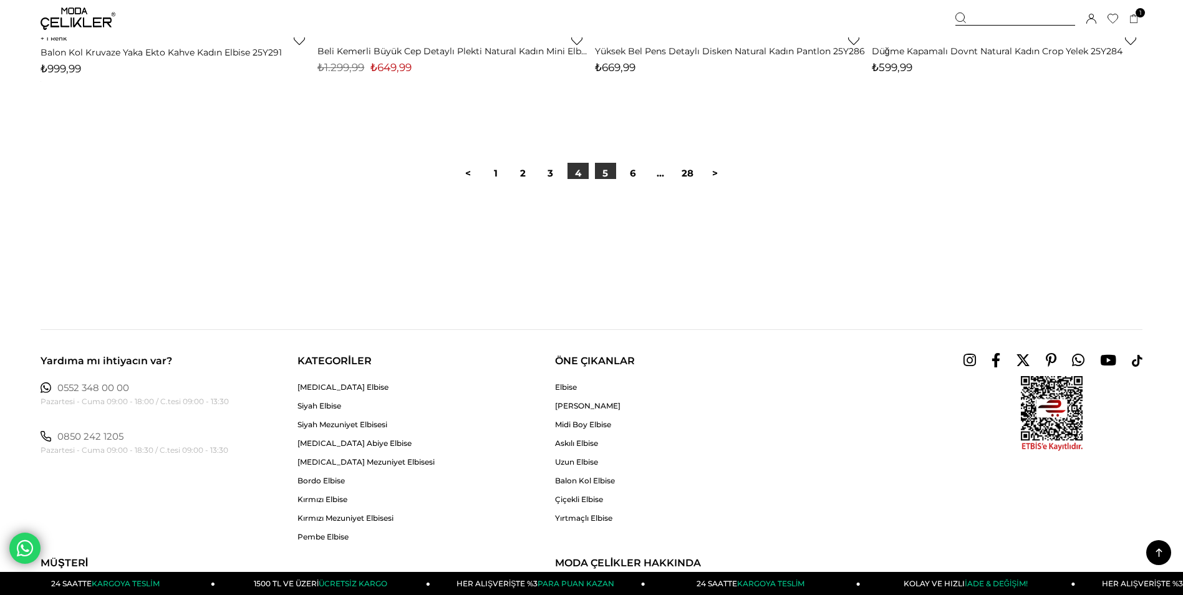
click at [608, 172] on link "5" at bounding box center [605, 173] width 21 height 21
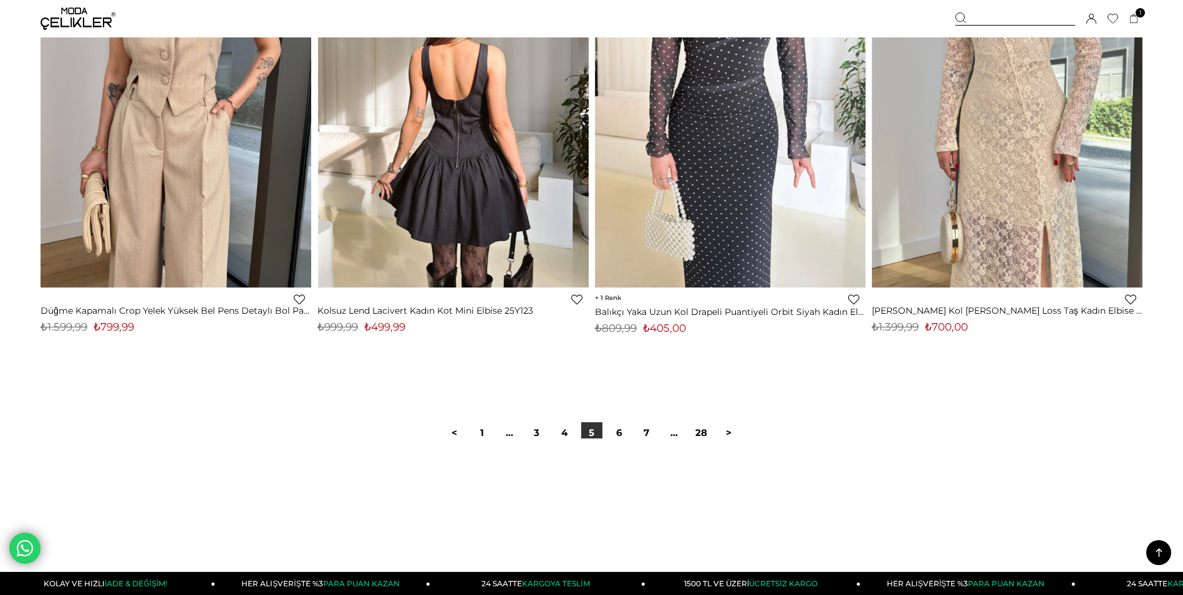
scroll to position [9232, 0]
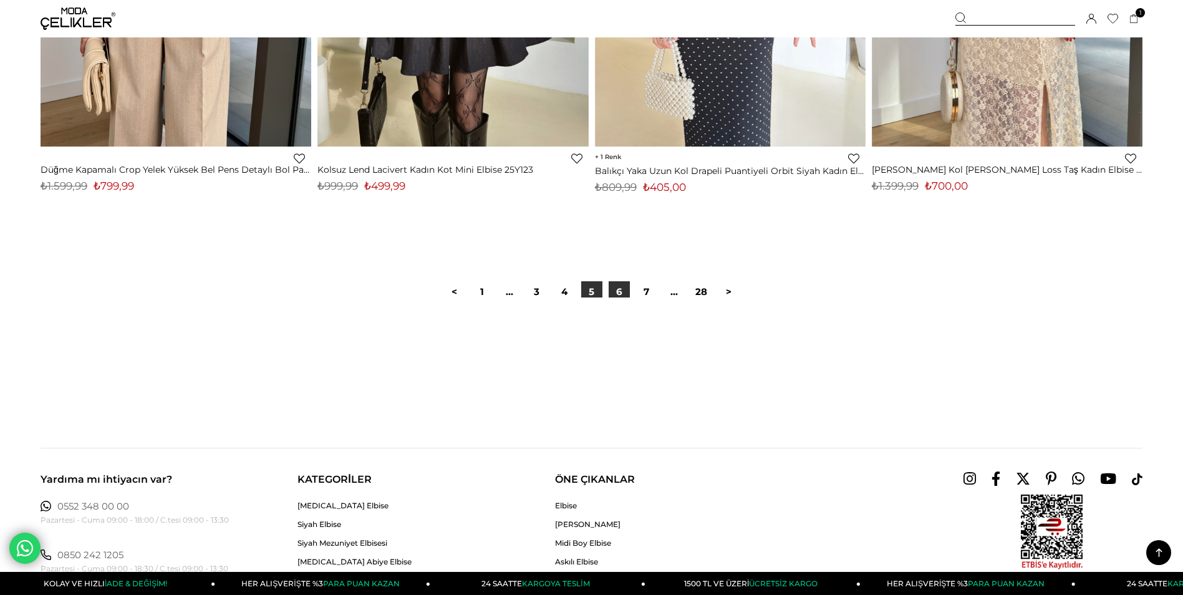
click at [617, 287] on link "6" at bounding box center [619, 291] width 21 height 21
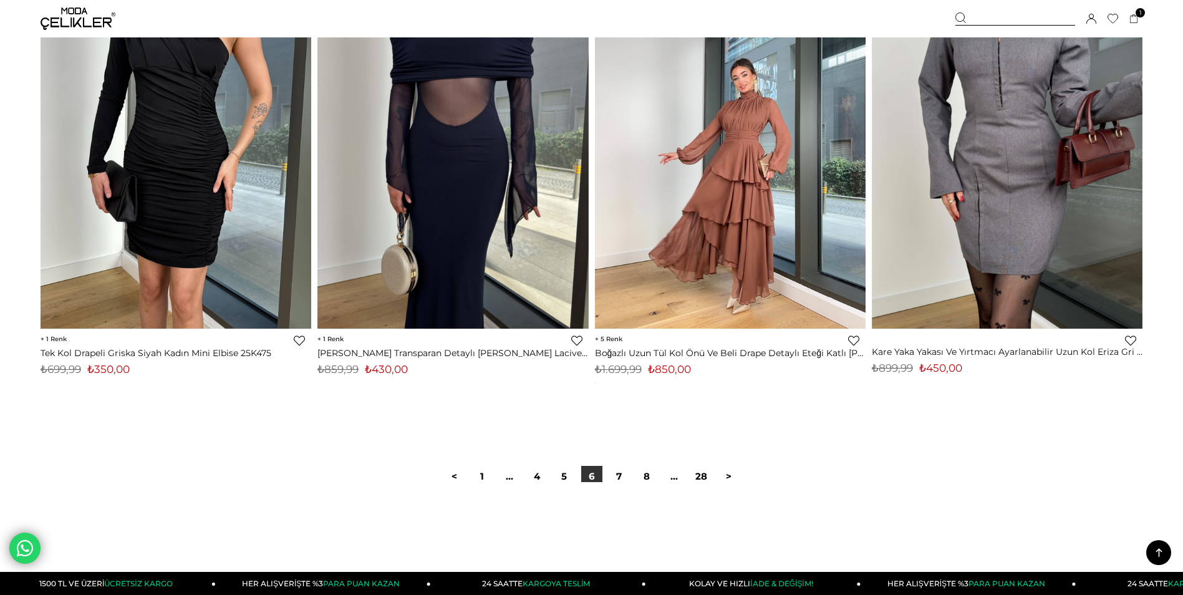
scroll to position [9107, 0]
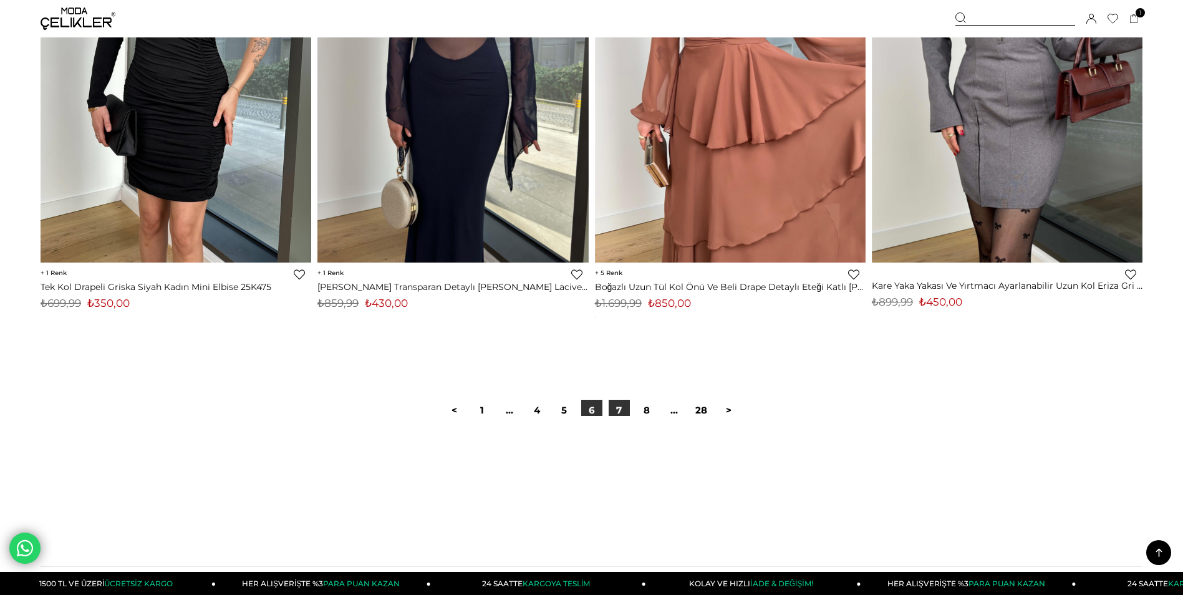
click at [618, 411] on link "7" at bounding box center [619, 410] width 21 height 21
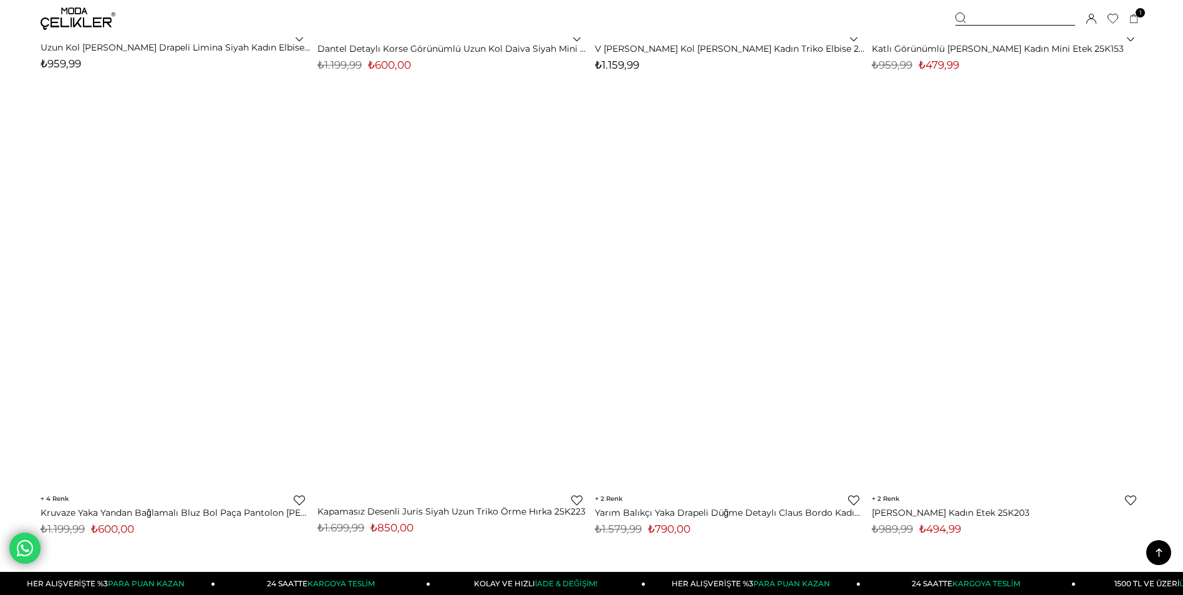
scroll to position [9313, 0]
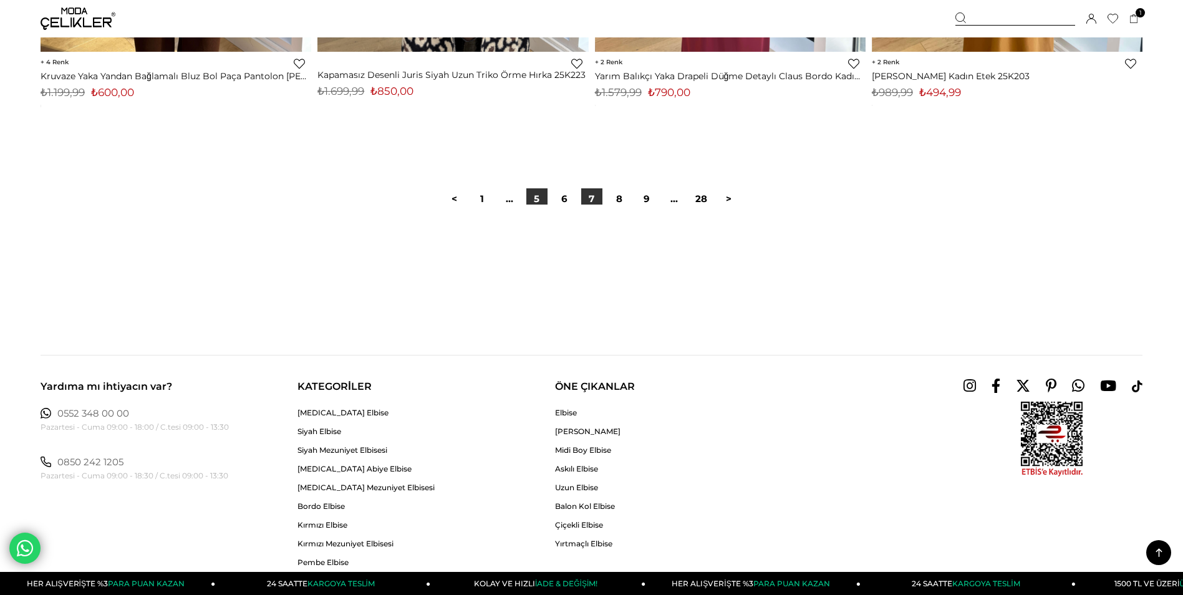
click at [531, 198] on link "5" at bounding box center [536, 198] width 21 height 21
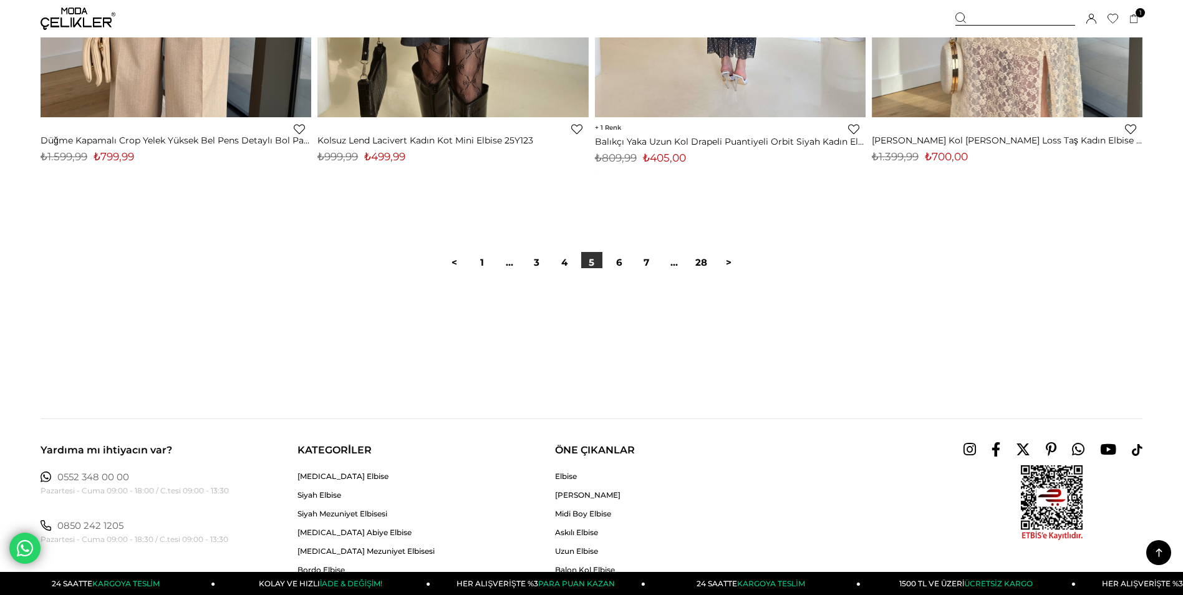
scroll to position [9264, 0]
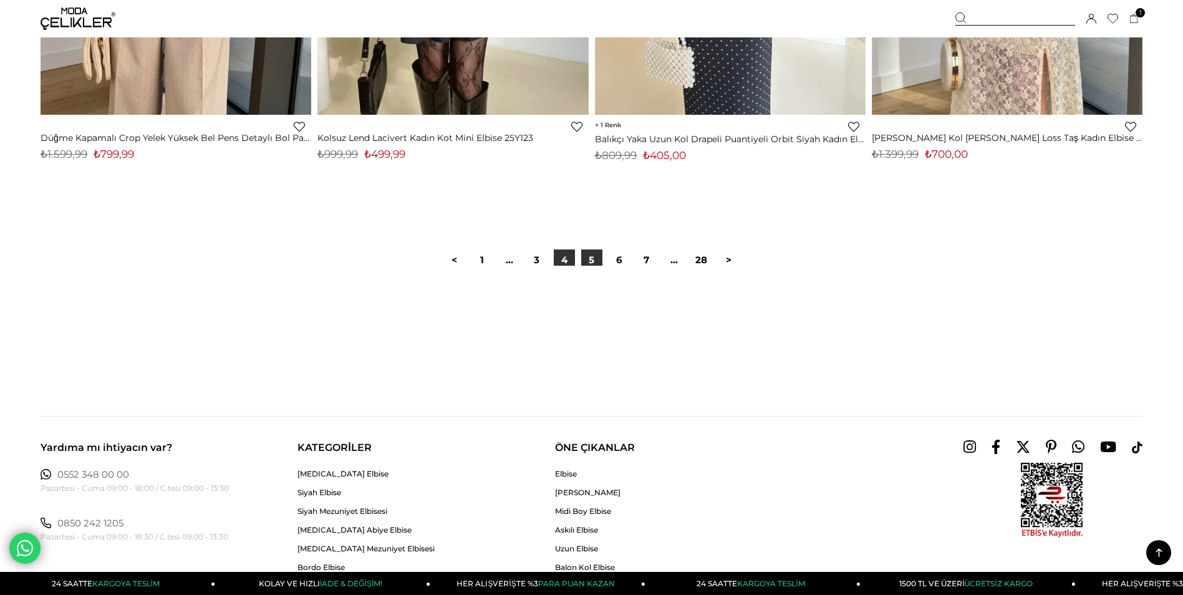
click at [563, 260] on link "4" at bounding box center [564, 260] width 21 height 21
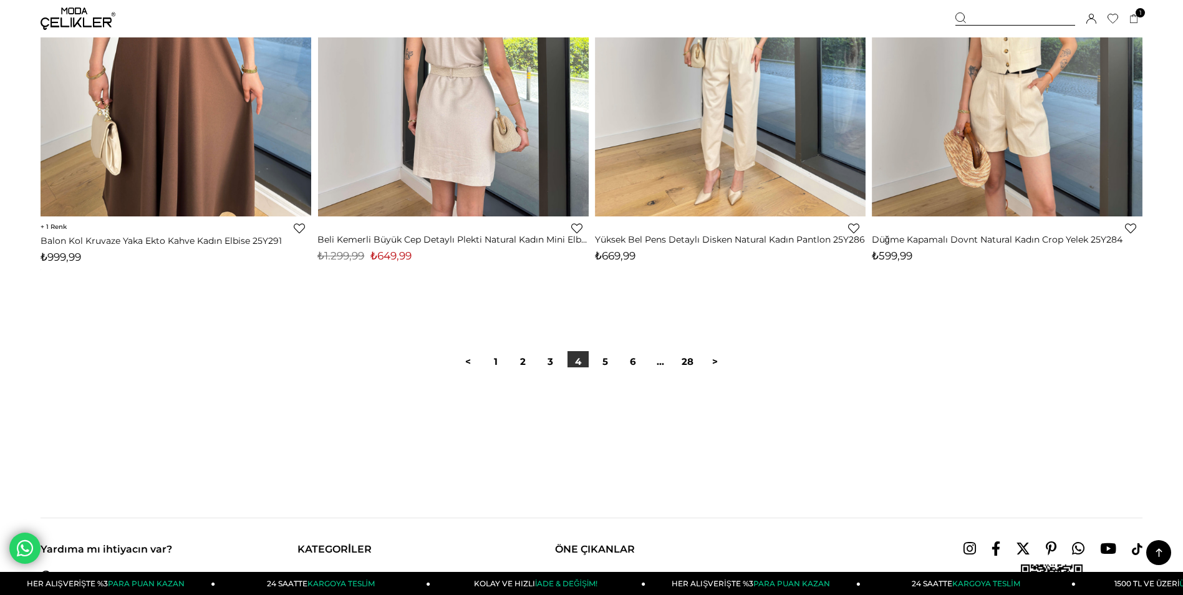
scroll to position [9170, 0]
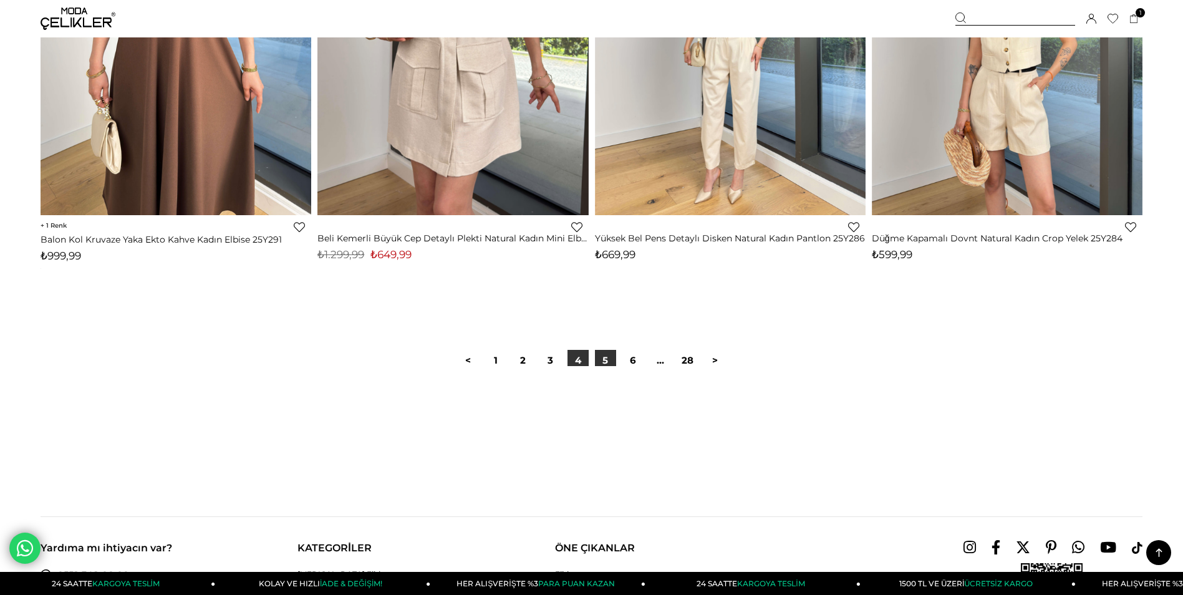
click at [609, 357] on link "5" at bounding box center [605, 360] width 21 height 21
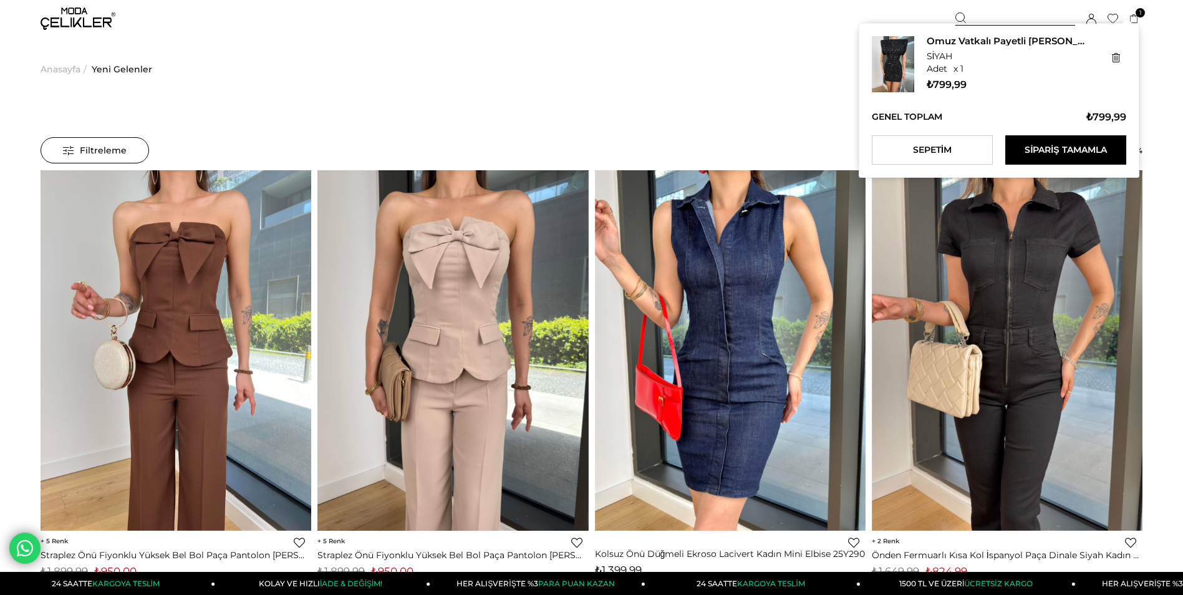
click at [1132, 21] on icon at bounding box center [1134, 18] width 9 height 9
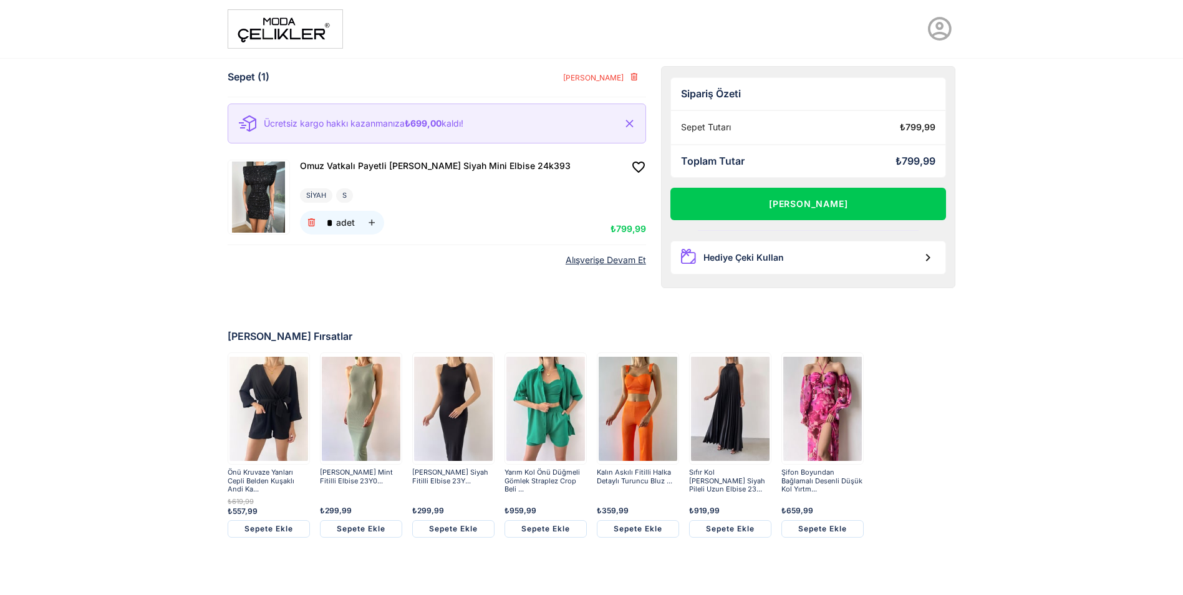
click at [646, 400] on img at bounding box center [638, 408] width 79 height 109
click at [734, 414] on img at bounding box center [730, 408] width 79 height 109
click at [295, 27] on img at bounding box center [285, 28] width 115 height 39
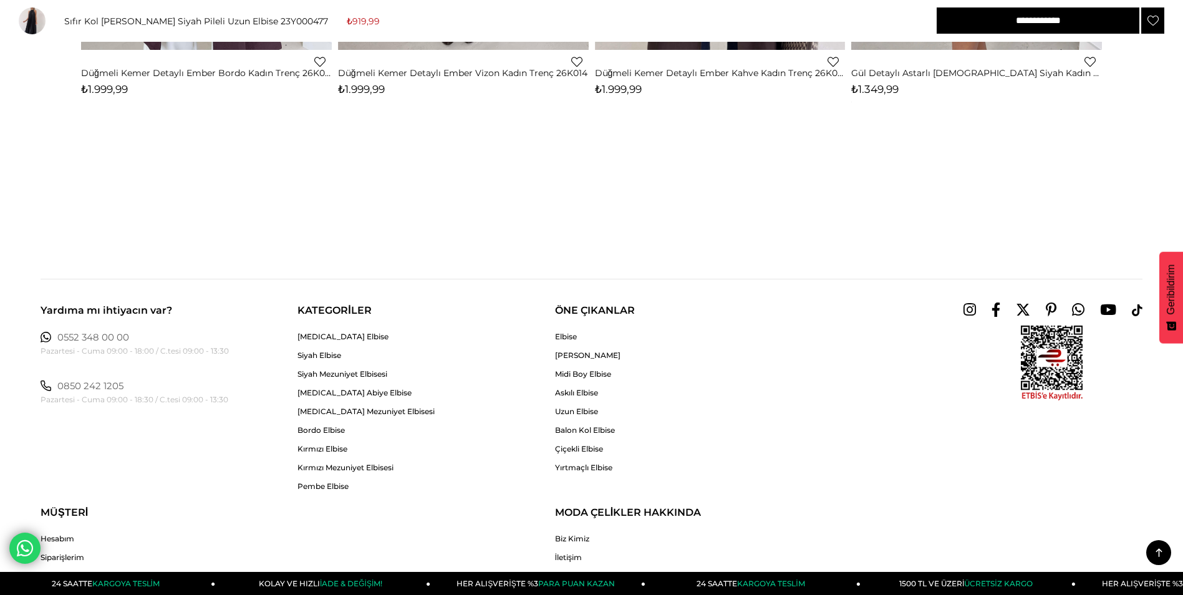
scroll to position [1996, 0]
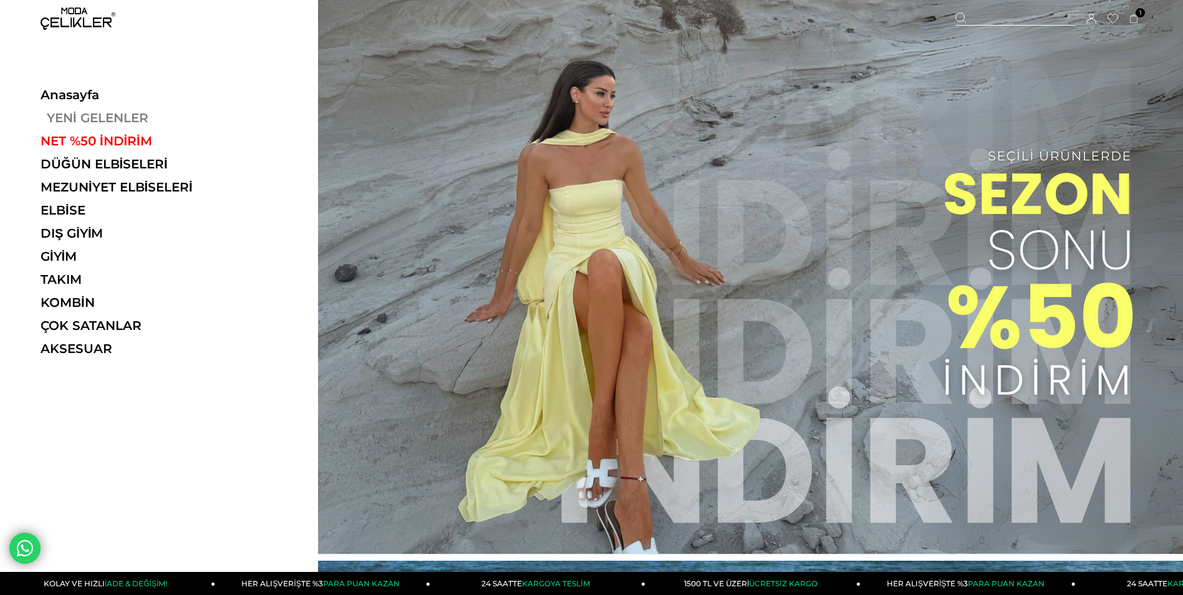
click at [75, 116] on link "YENİ GELENLER" at bounding box center [127, 117] width 172 height 15
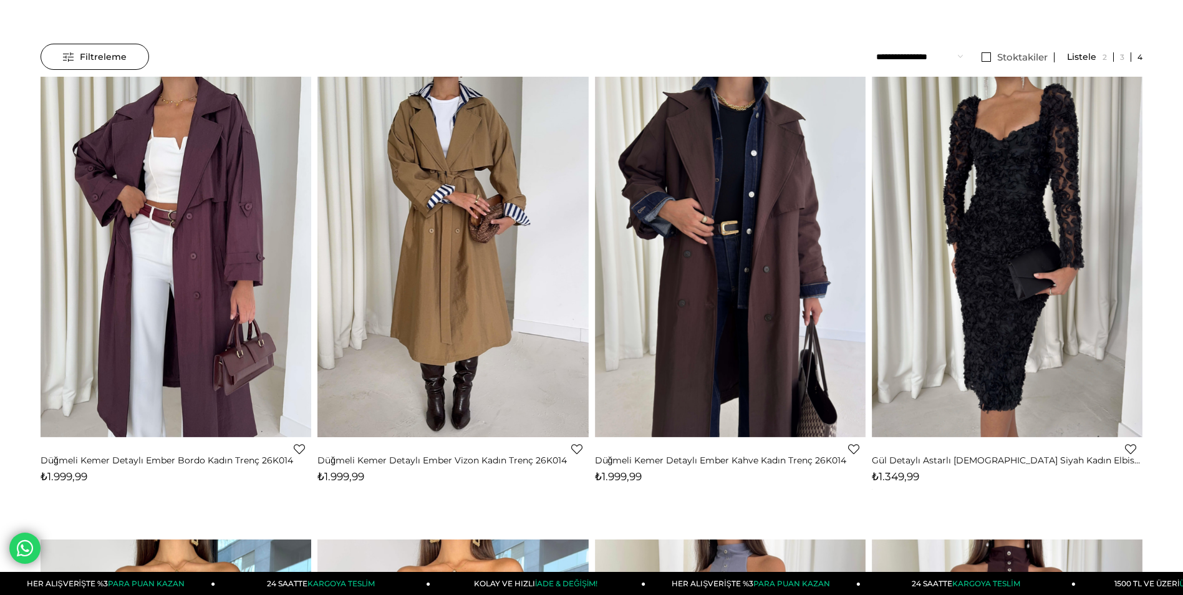
scroll to position [125, 0]
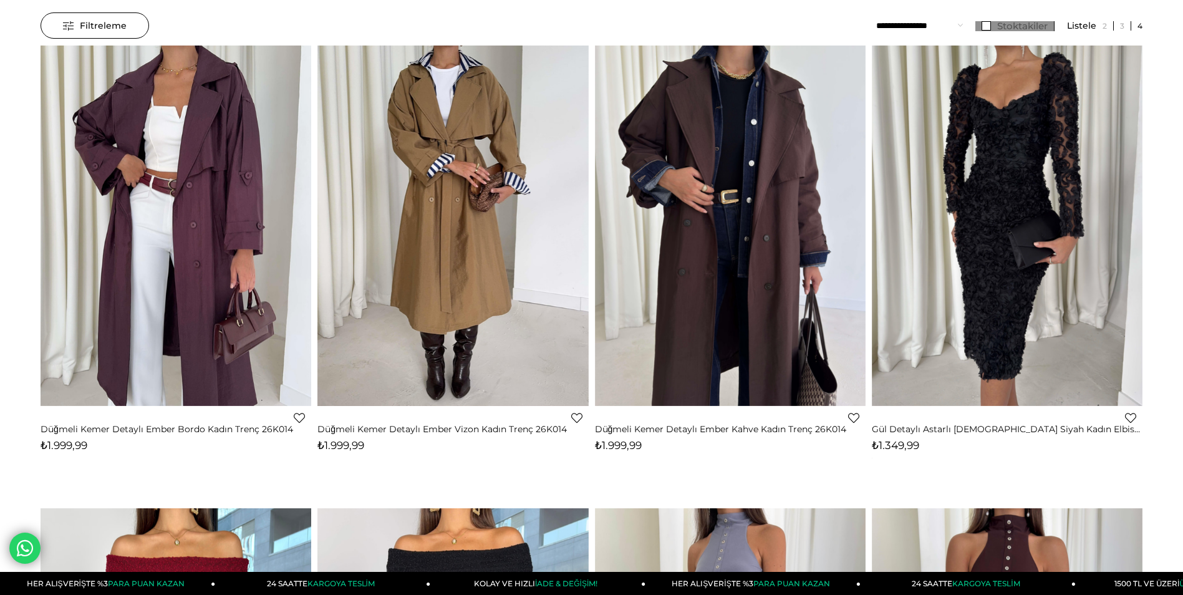
click at [991, 24] on link "Stoktakiler" at bounding box center [1015, 26] width 79 height 10
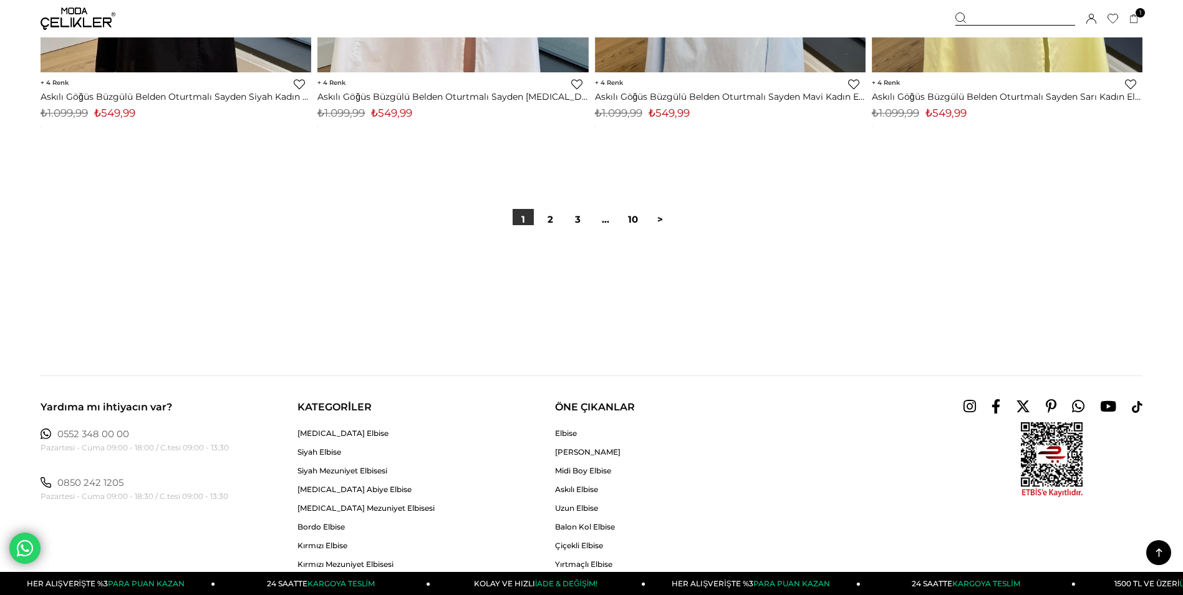
scroll to position [9294, 0]
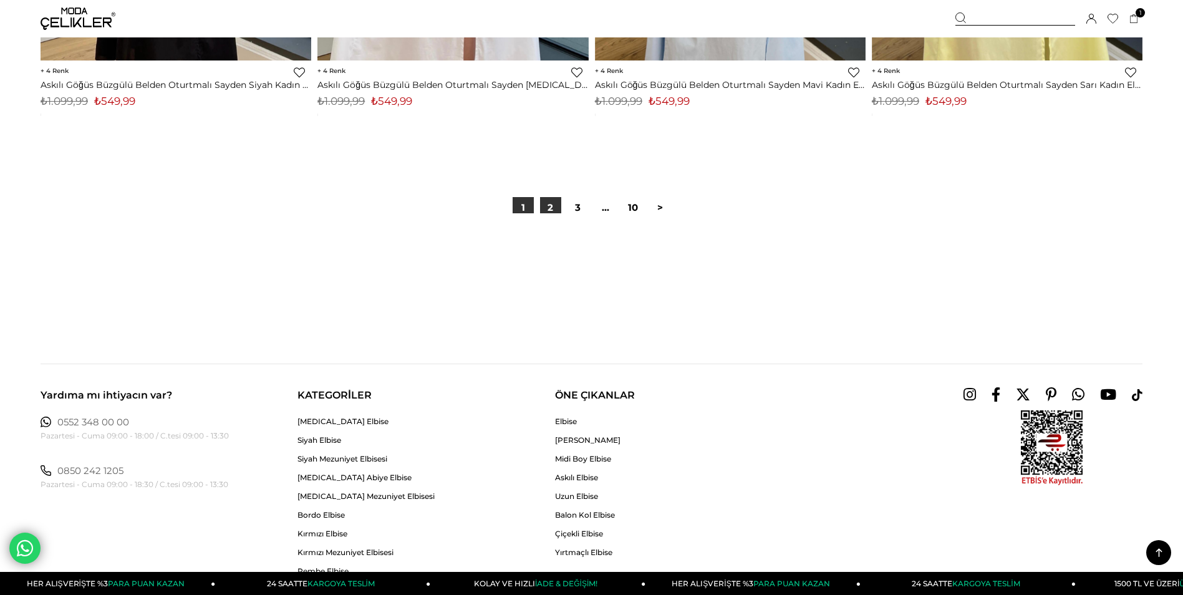
click at [552, 207] on link "2" at bounding box center [550, 207] width 21 height 21
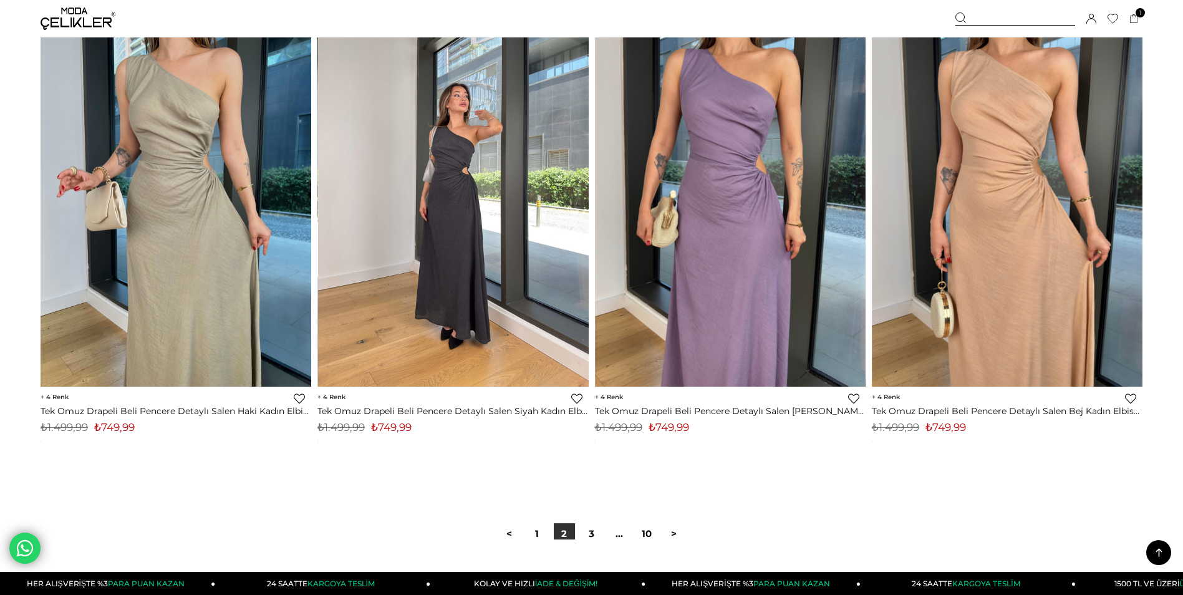
scroll to position [9045, 0]
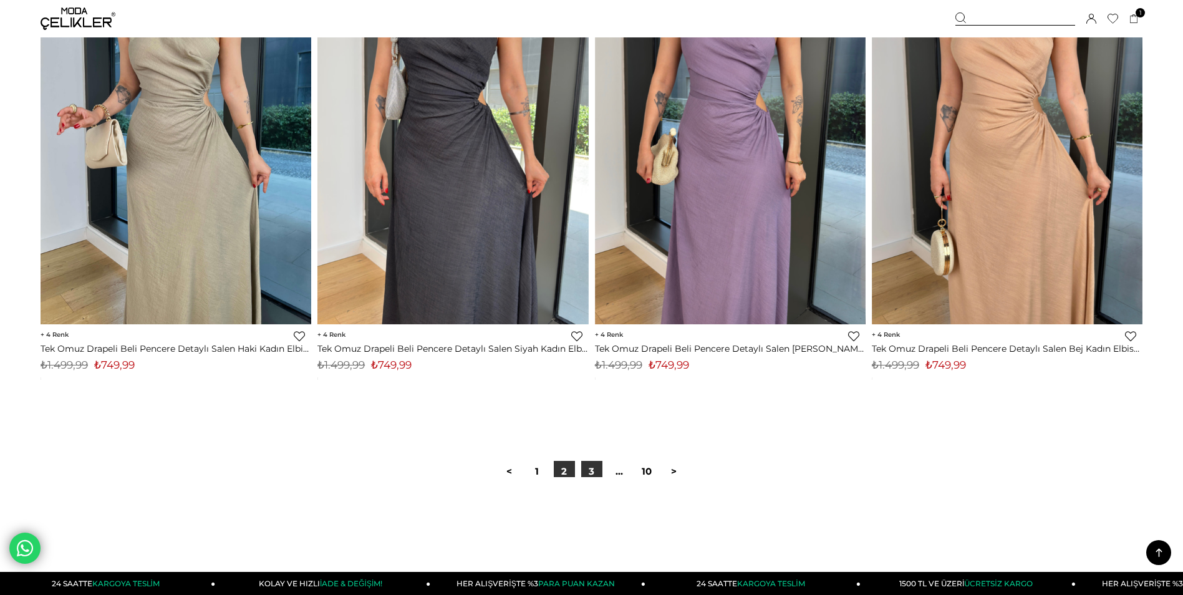
click at [590, 465] on link "3" at bounding box center [591, 471] width 21 height 21
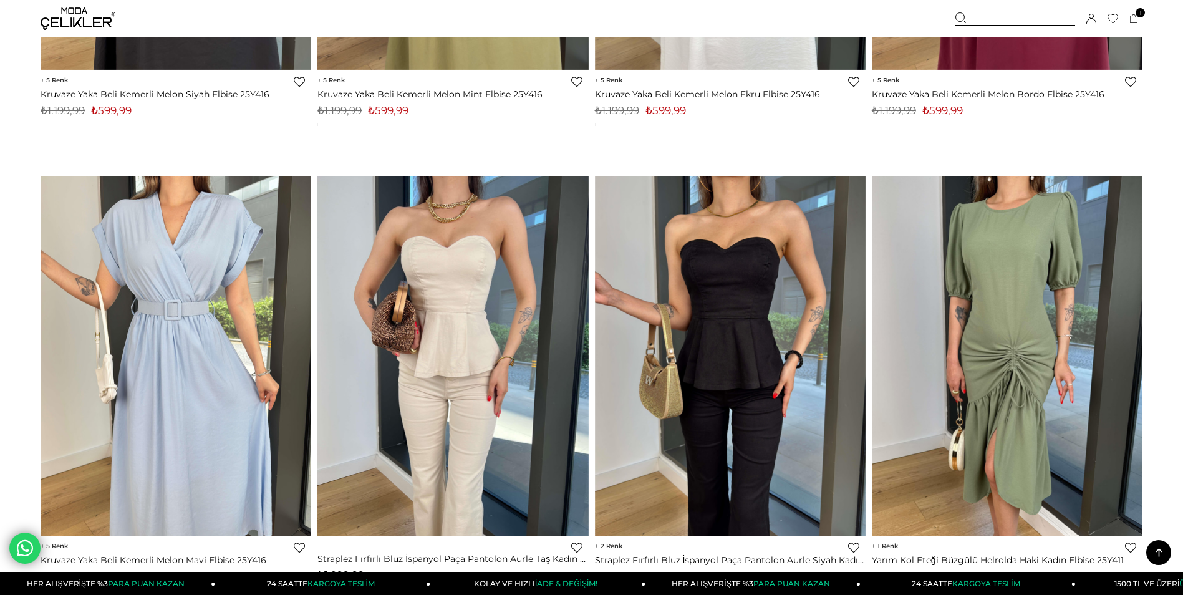
scroll to position [7548, 0]
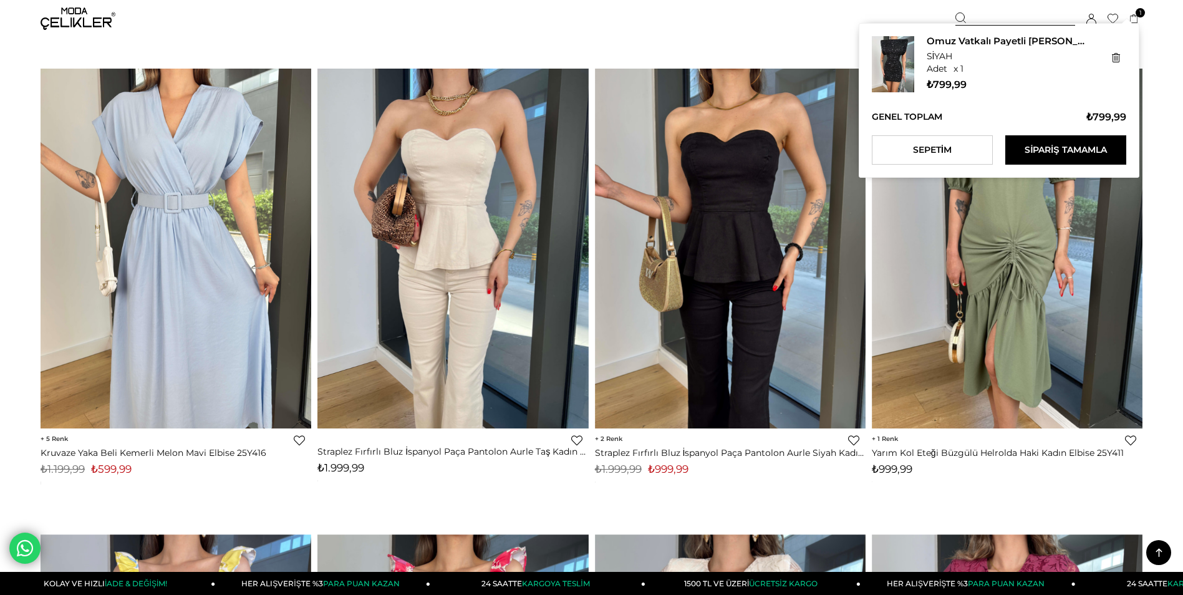
click at [1138, 20] on icon at bounding box center [1134, 18] width 9 height 9
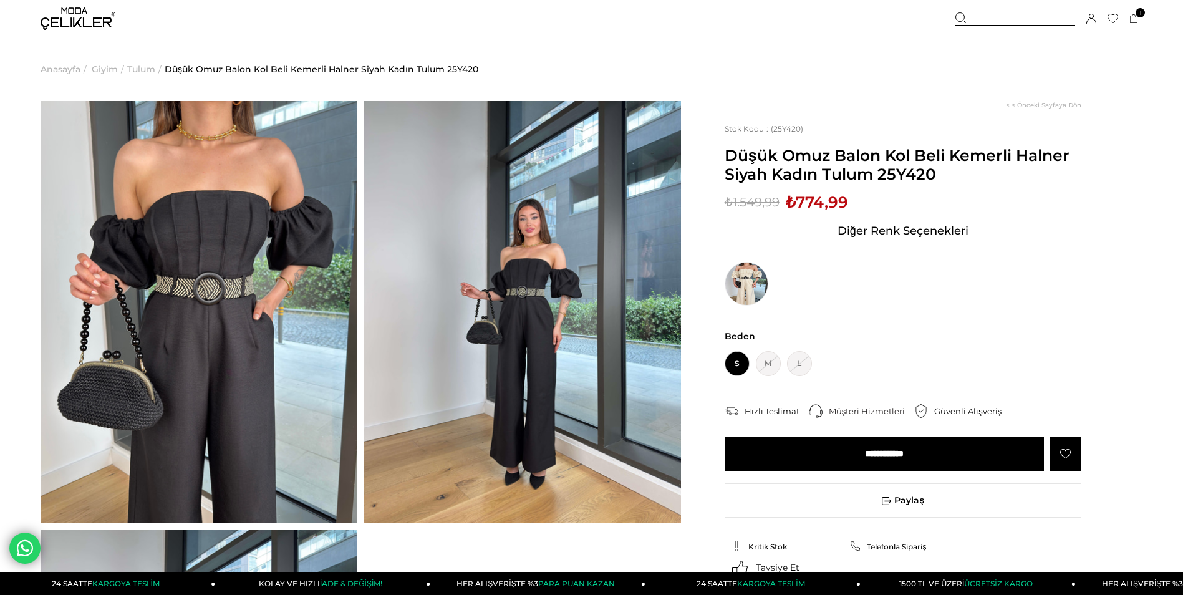
click at [732, 359] on span "S" at bounding box center [737, 363] width 25 height 25
click at [882, 454] on input "**********" at bounding box center [884, 454] width 319 height 34
click at [879, 449] on input "**********" at bounding box center [884, 454] width 319 height 34
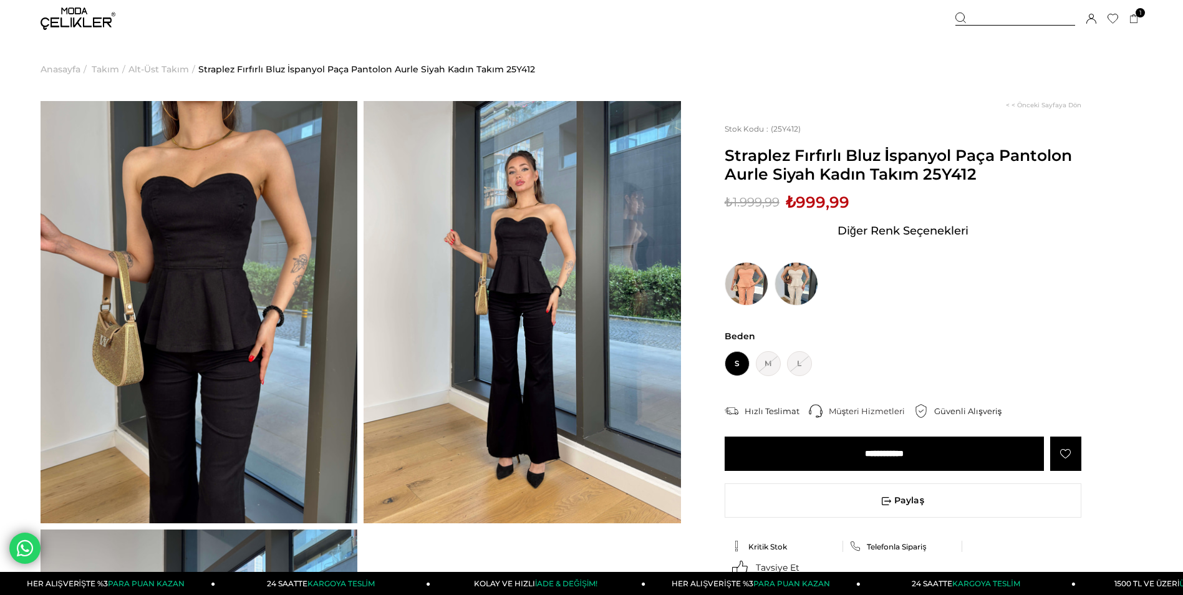
click at [219, 248] on img at bounding box center [199, 312] width 317 height 422
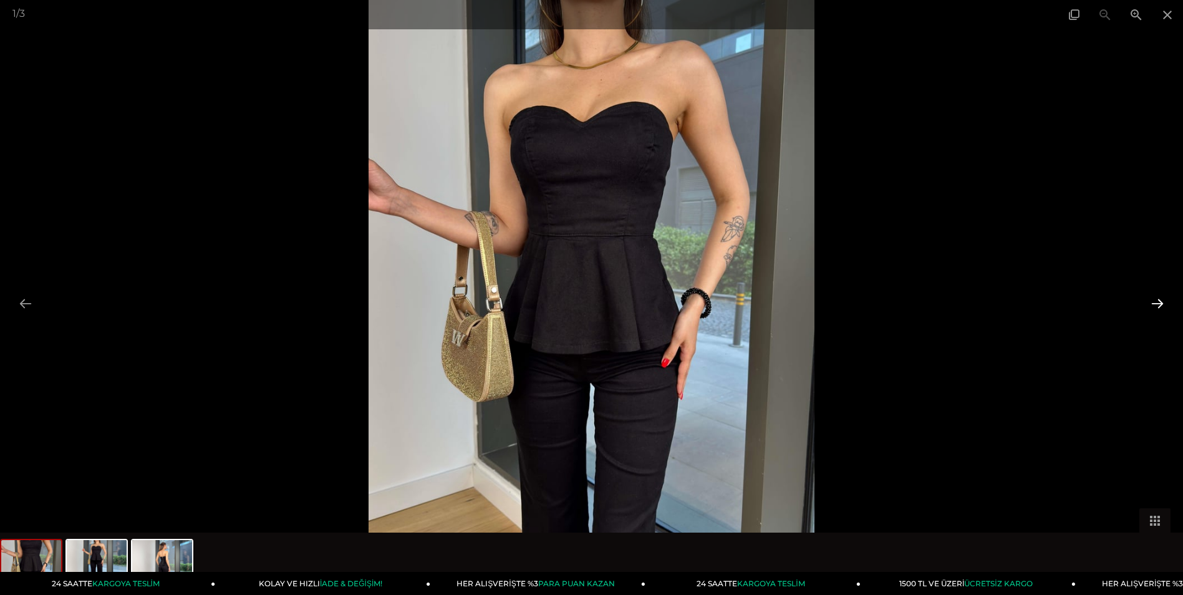
click at [1161, 301] on button at bounding box center [1158, 303] width 26 height 24
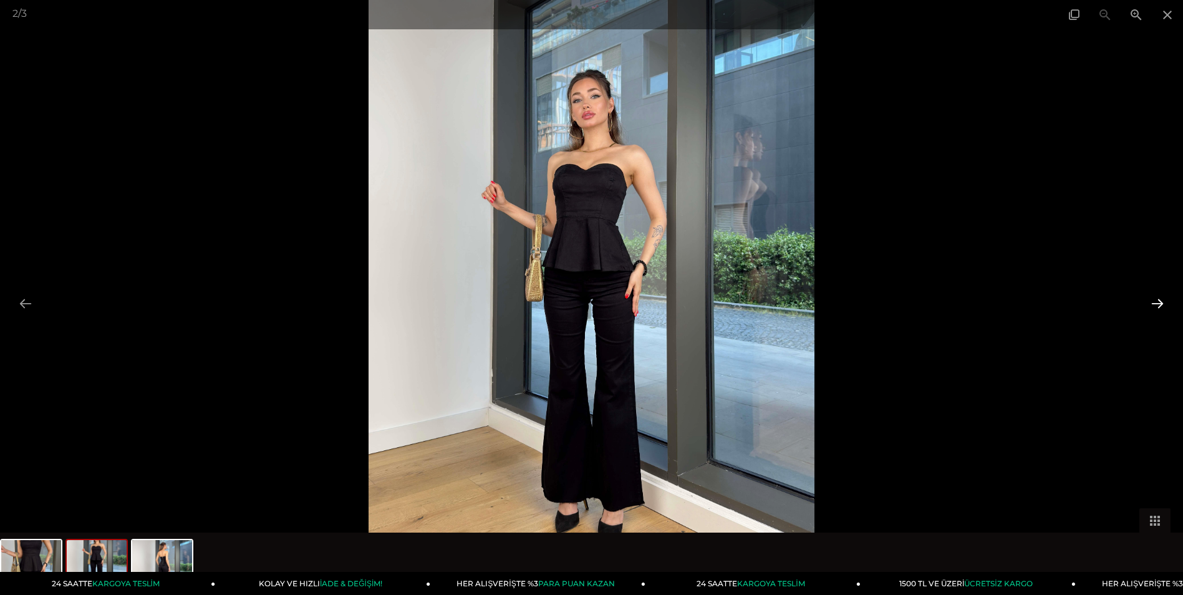
click at [1161, 301] on button at bounding box center [1158, 303] width 26 height 24
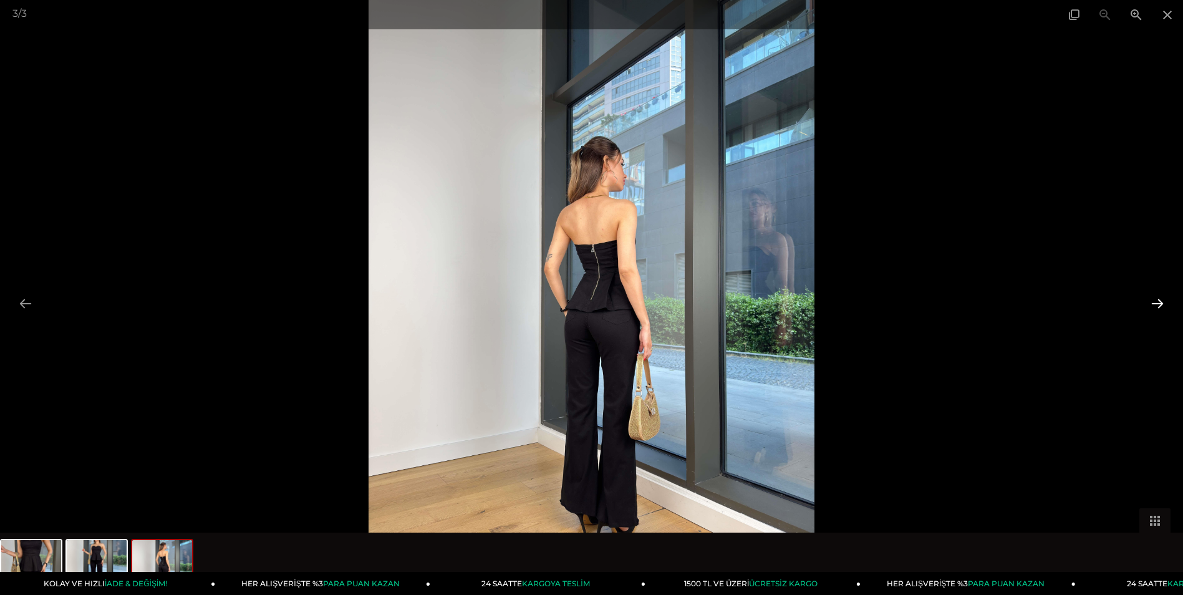
click at [1161, 301] on button at bounding box center [1158, 303] width 26 height 24
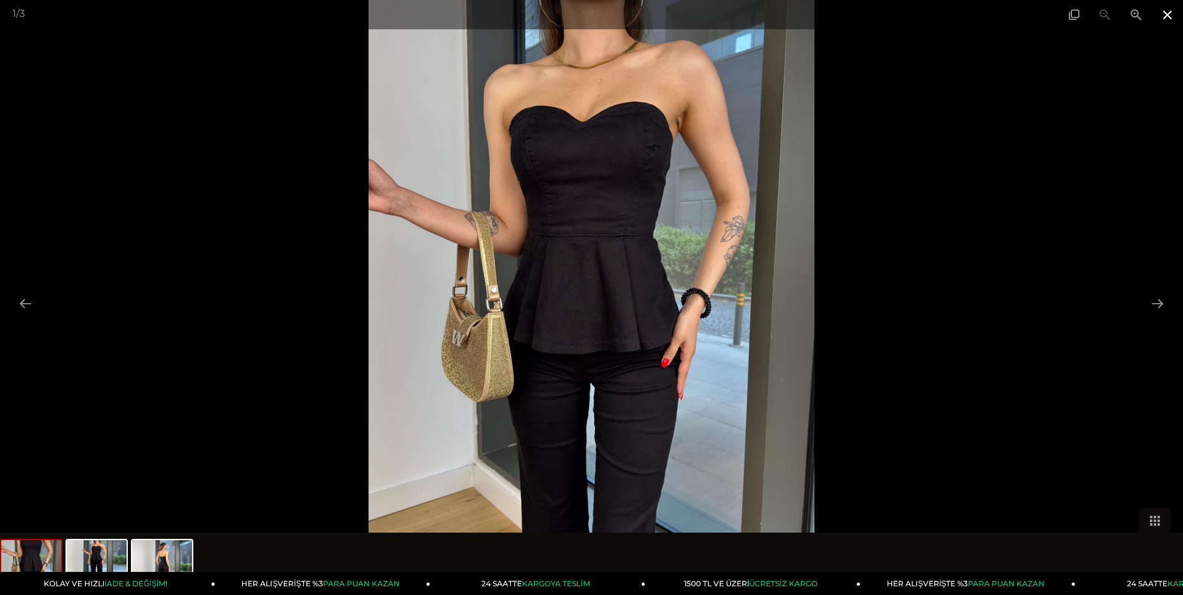
click at [1171, 14] on span at bounding box center [1167, 14] width 31 height 29
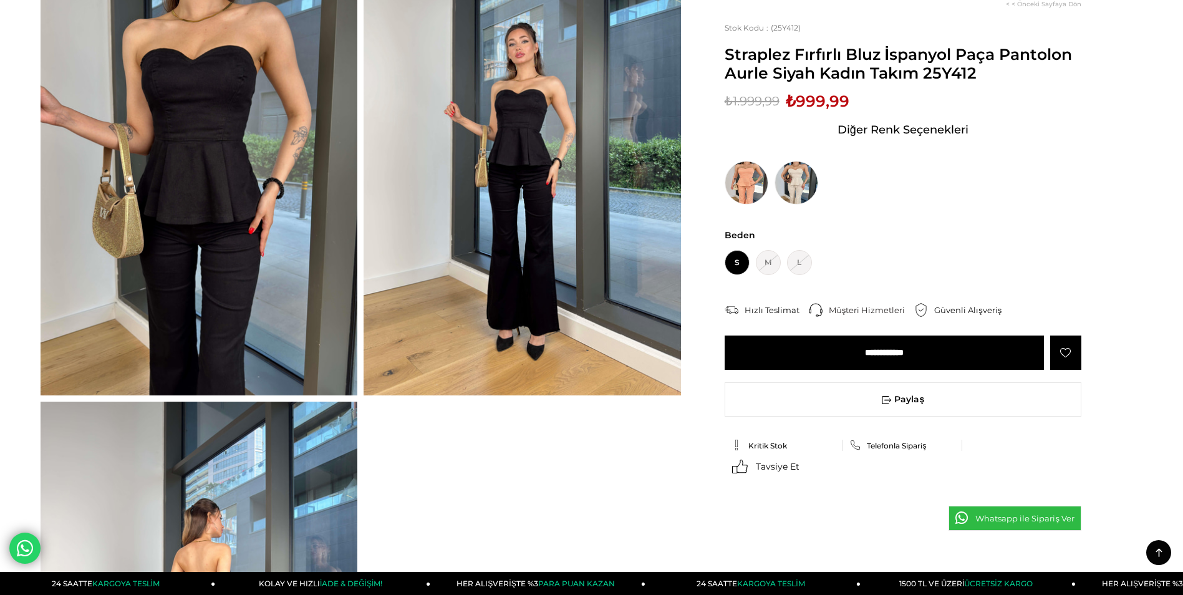
scroll to position [125, 0]
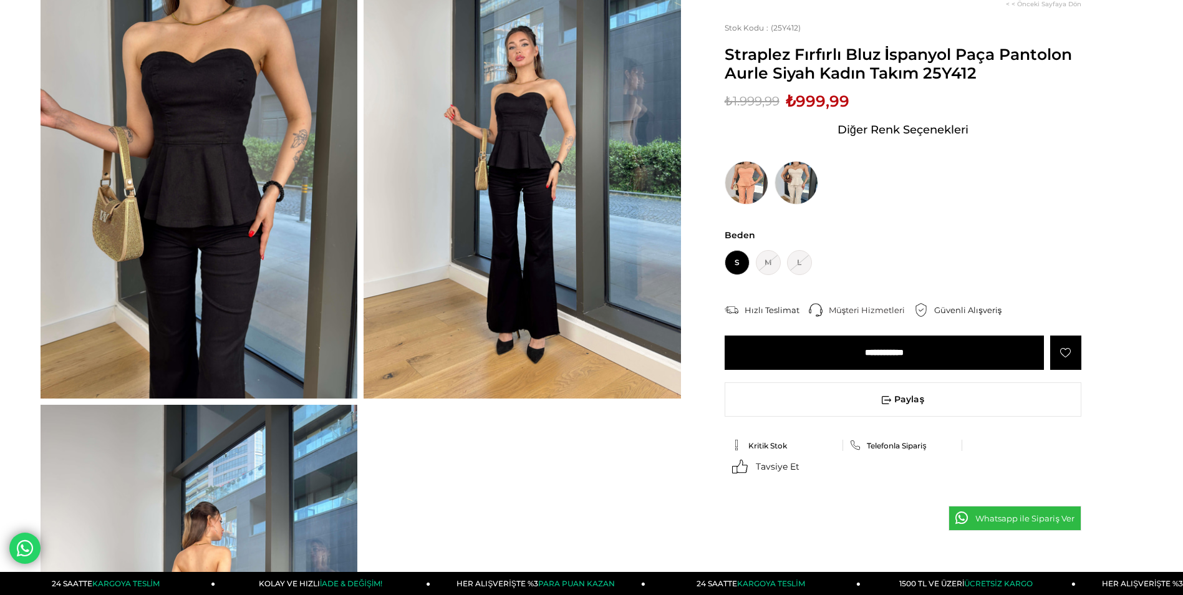
click at [210, 163] on img at bounding box center [199, 187] width 317 height 422
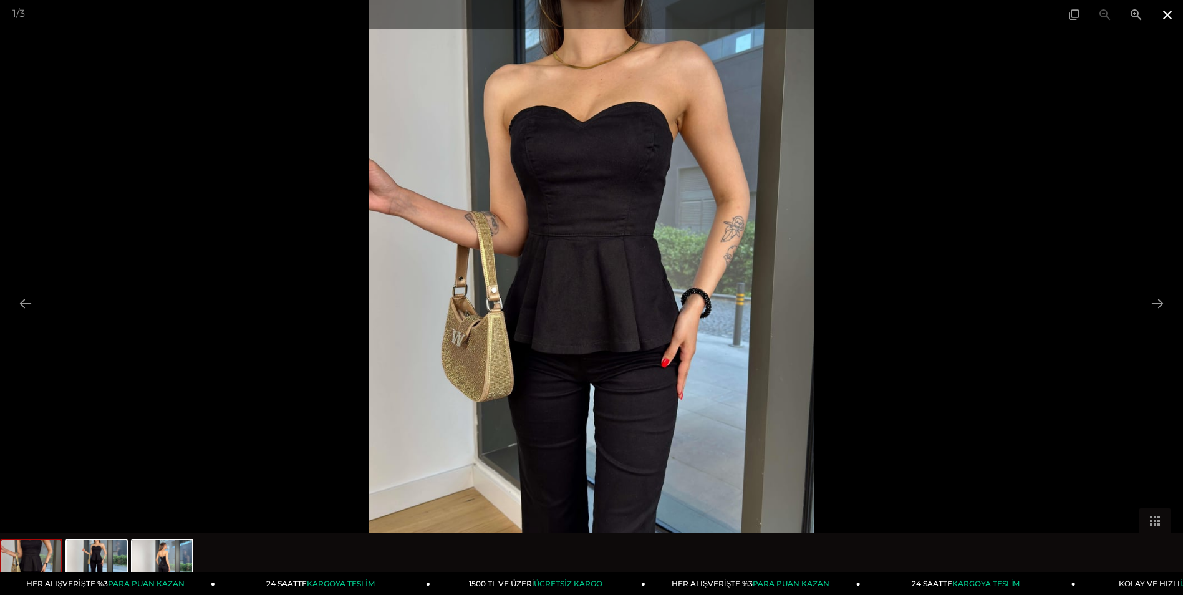
click at [1166, 9] on span at bounding box center [1167, 14] width 31 height 29
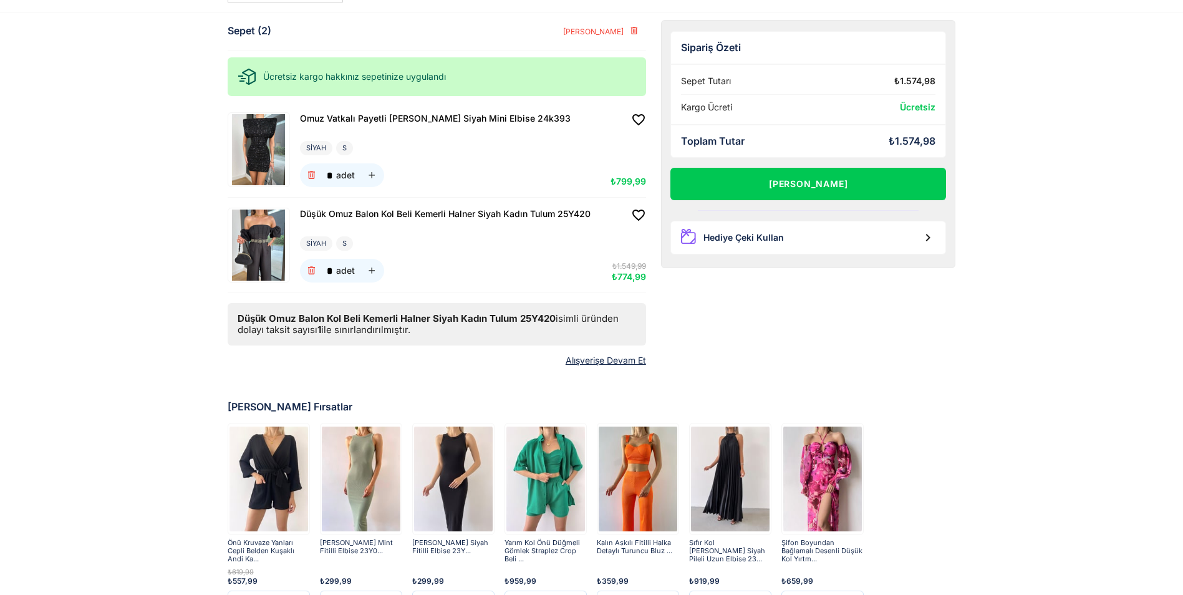
scroll to position [109, 0]
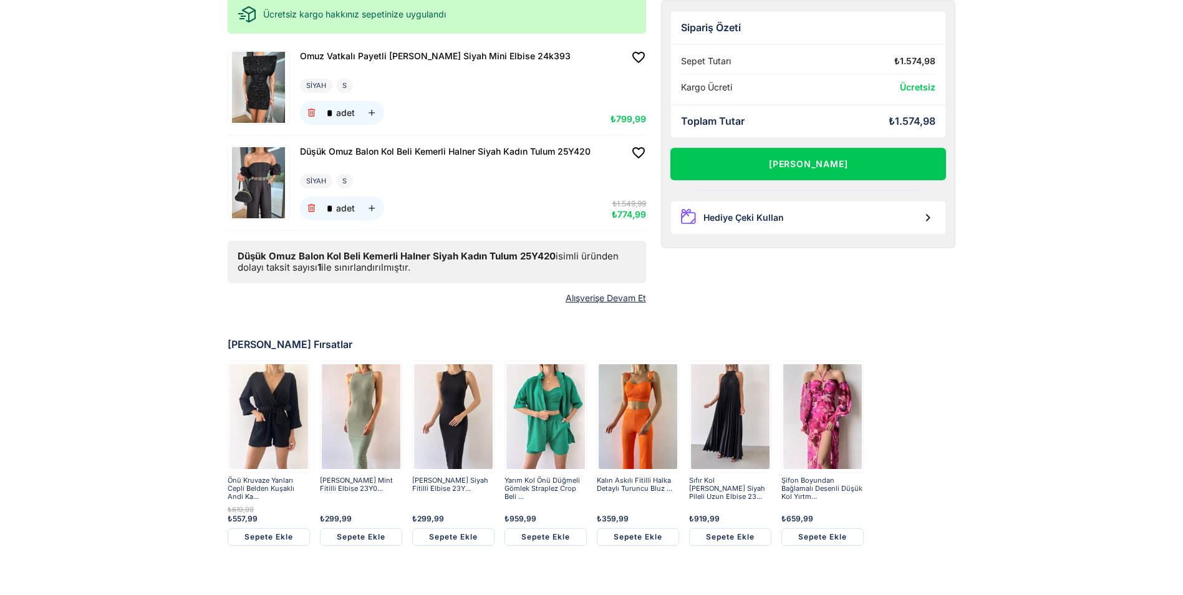
click at [262, 177] on img at bounding box center [259, 182] width 59 height 71
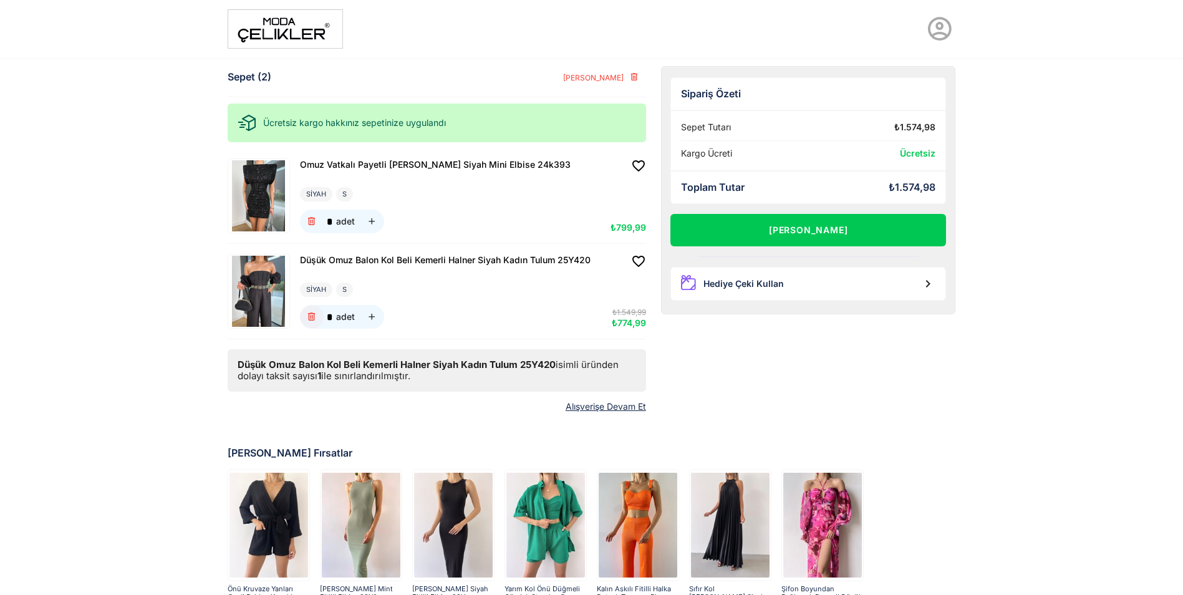
click at [308, 314] on icon "button" at bounding box center [311, 317] width 11 height 11
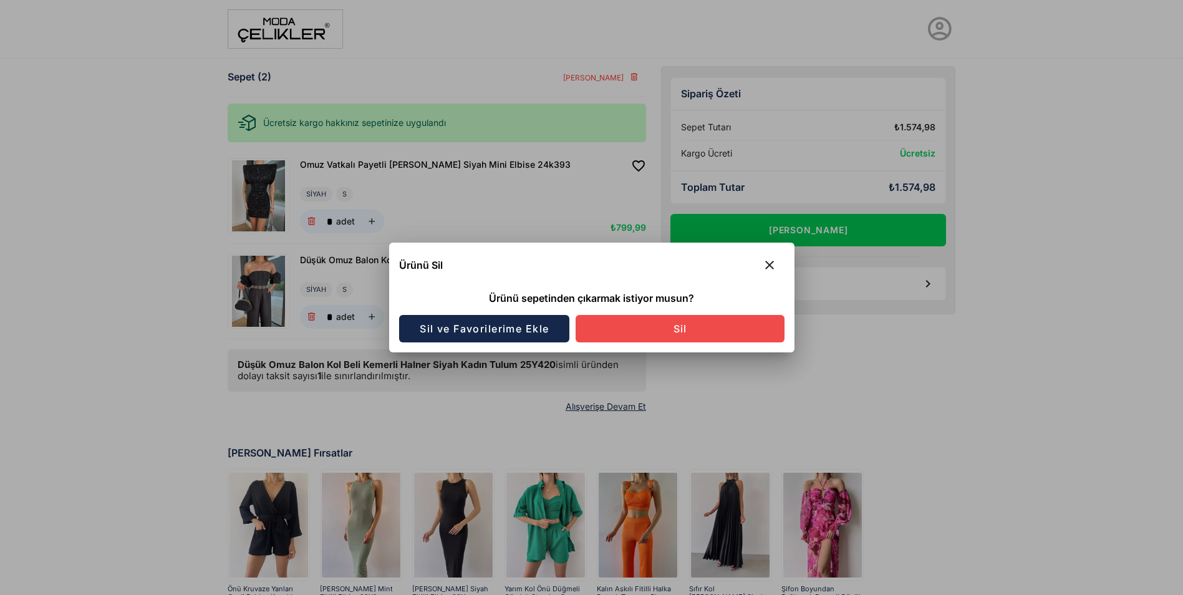
click at [682, 324] on span "Sil" at bounding box center [679, 328] width 15 height 12
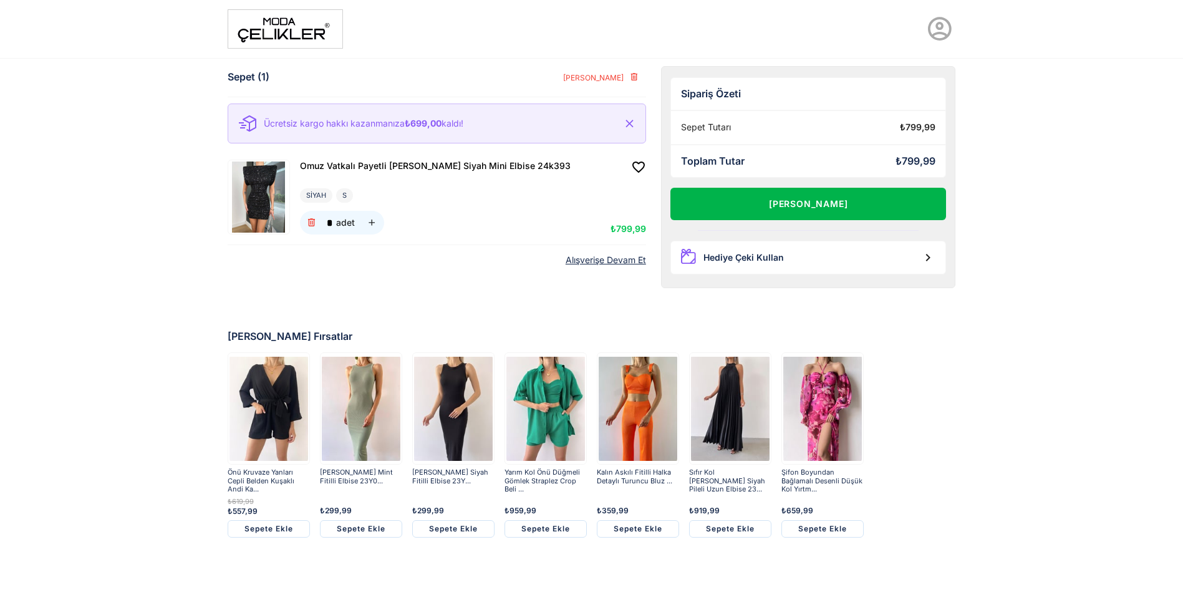
click at [828, 203] on button "[PERSON_NAME]" at bounding box center [809, 204] width 276 height 32
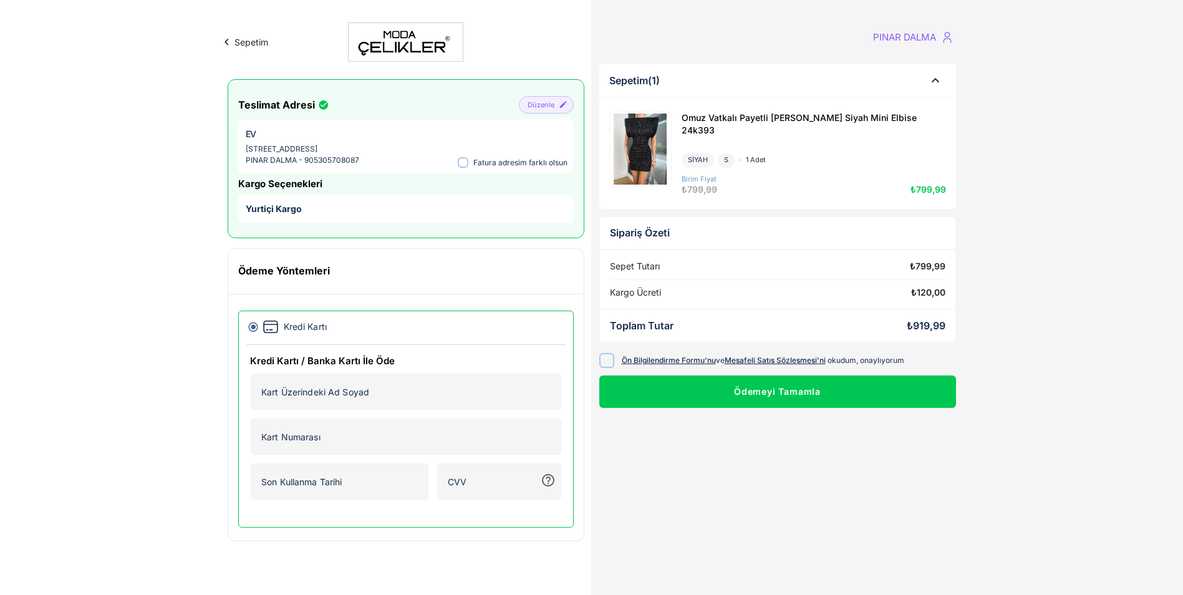
click at [640, 140] on img at bounding box center [640, 149] width 59 height 71
click at [732, 119] on span "Omuz Vatkalı Payetli [PERSON_NAME] Siyah Mini Elbise 24k393" at bounding box center [799, 123] width 235 height 23
click at [648, 127] on img at bounding box center [640, 149] width 59 height 71
